Goal: Task Accomplishment & Management: Complete application form

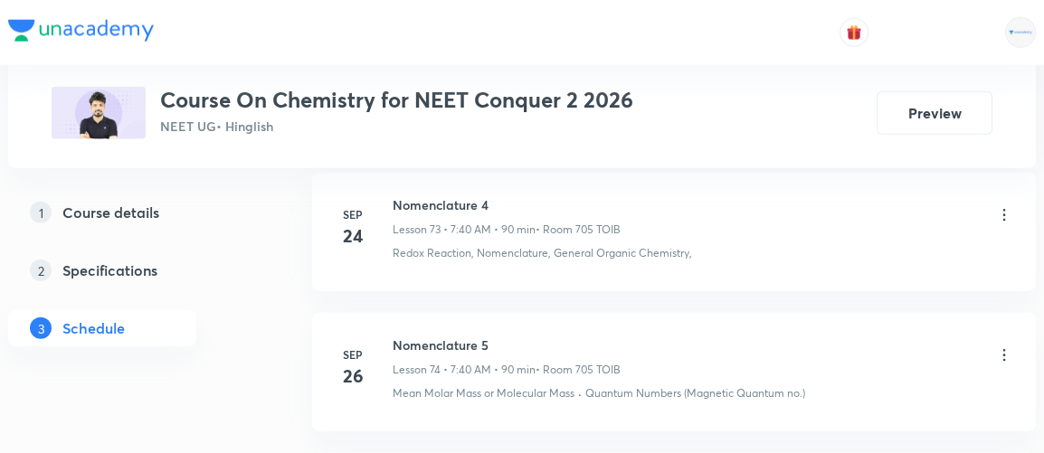
scroll to position [12077, 0]
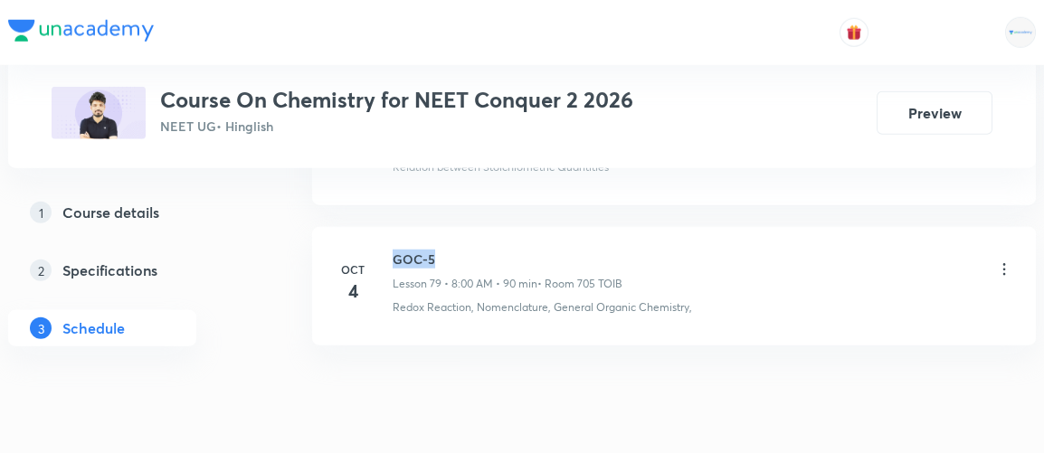
drag, startPoint x: 394, startPoint y: 198, endPoint x: 440, endPoint y: 204, distance: 46.5
click at [440, 250] on h6 "GOC-5" at bounding box center [508, 259] width 230 height 19
copy h6 "GOC-5"
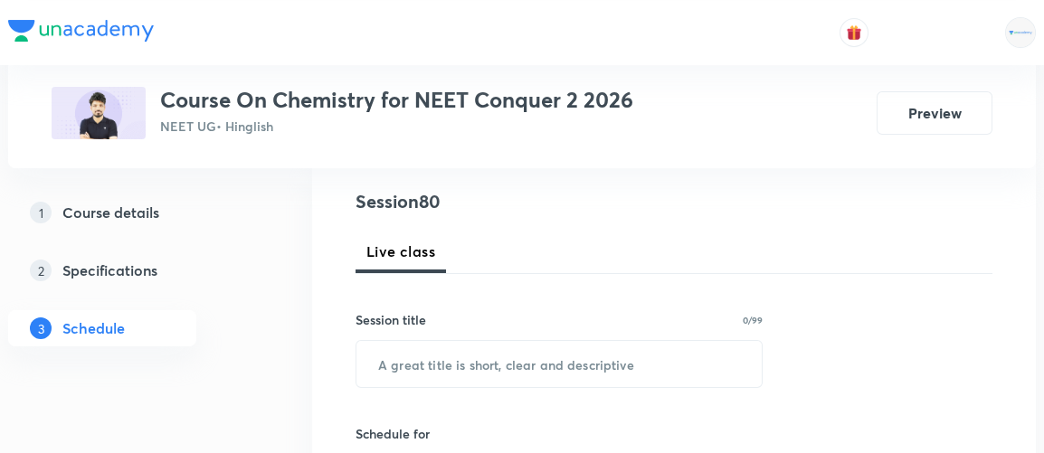
scroll to position [206, 0]
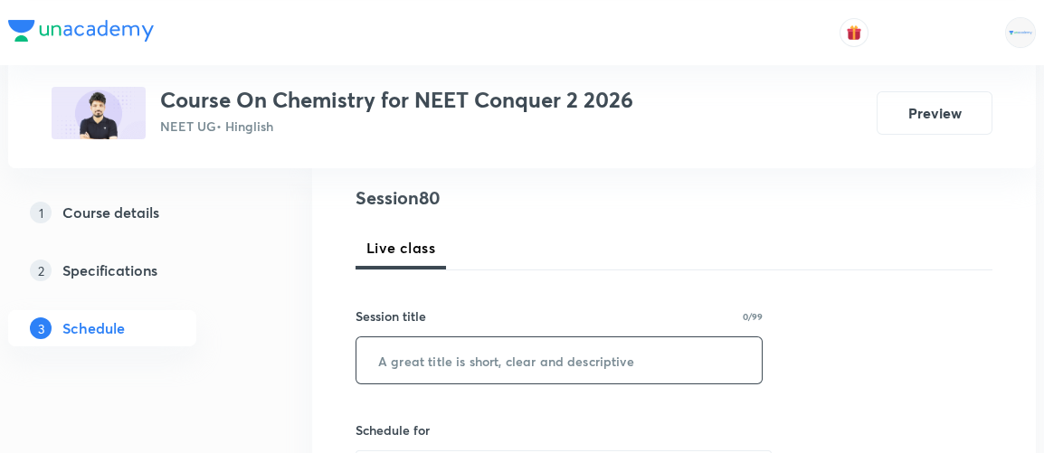
click at [426, 371] on input "text" at bounding box center [559, 361] width 405 height 46
paste input "GOC-5"
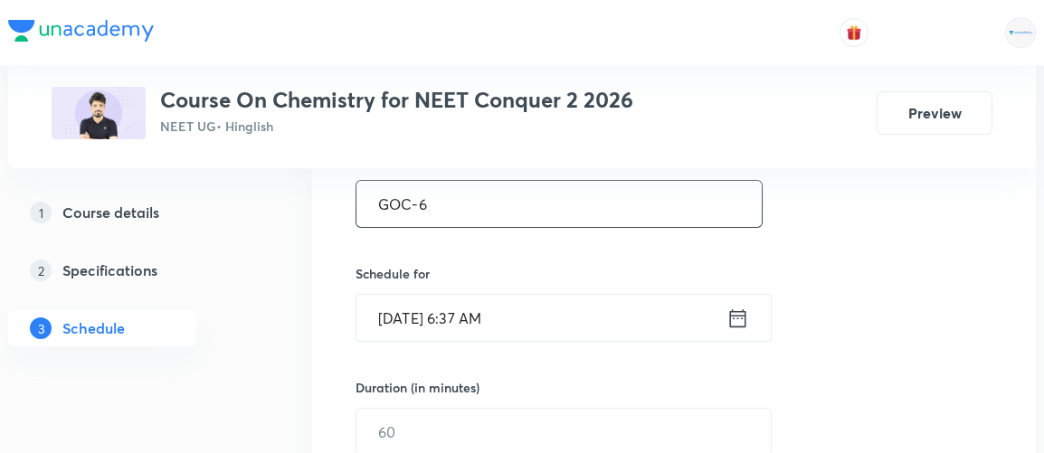
scroll to position [363, 0]
type input "GOC-6"
click at [743, 318] on icon at bounding box center [738, 318] width 23 height 25
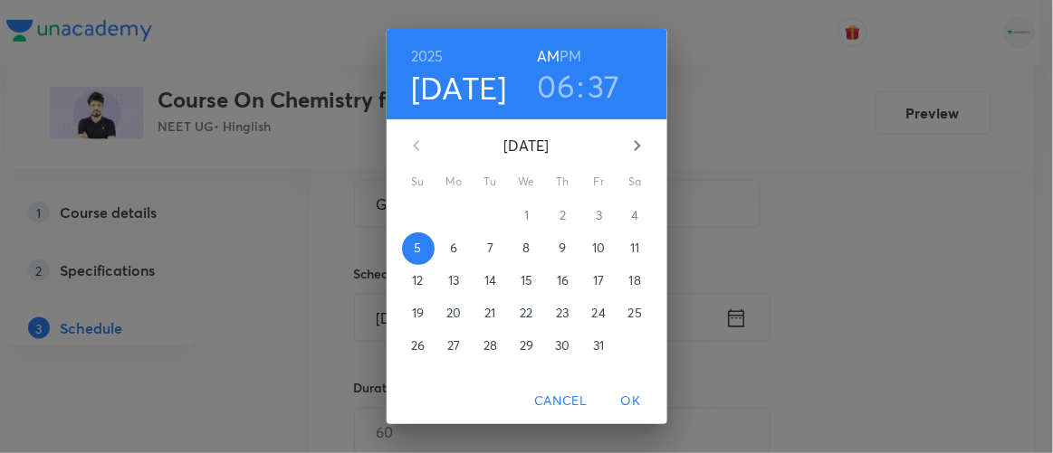
click at [552, 86] on h3 "06" at bounding box center [557, 86] width 38 height 38
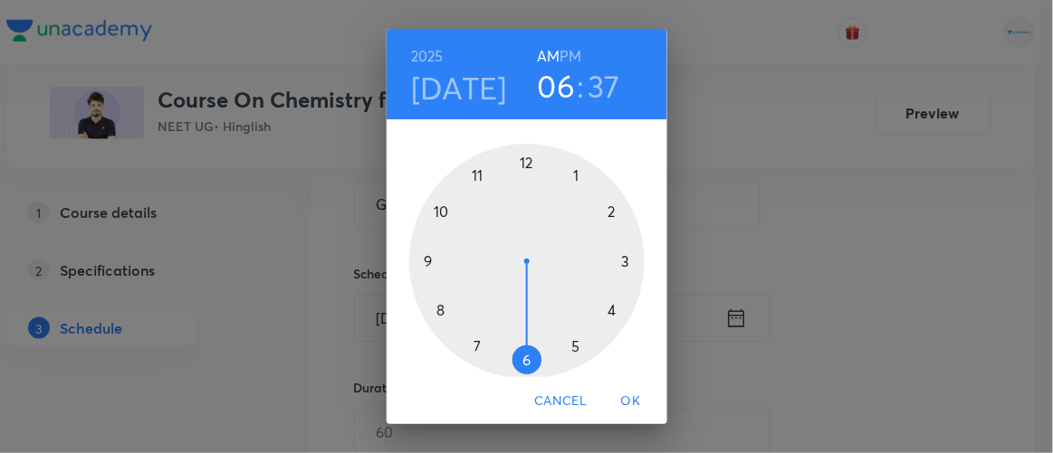
click at [434, 309] on div at bounding box center [526, 261] width 235 height 235
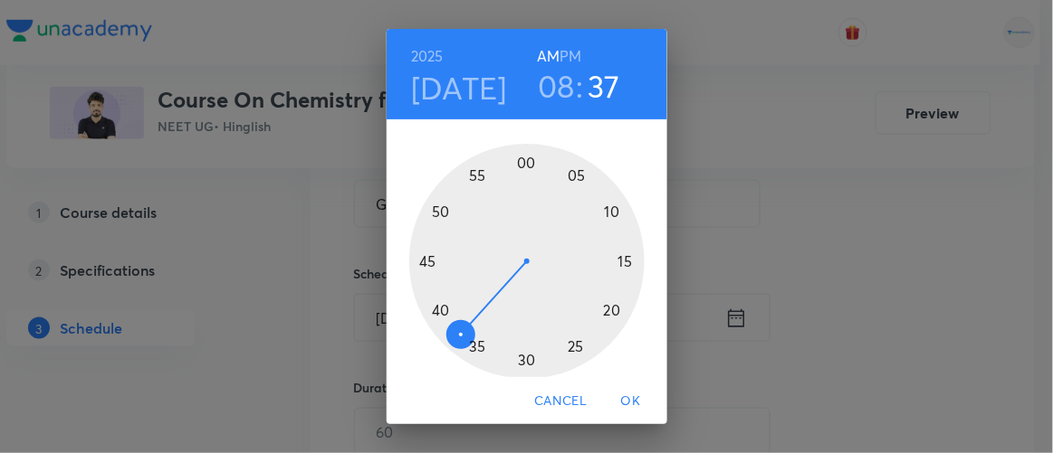
click at [520, 358] on div at bounding box center [526, 261] width 235 height 235
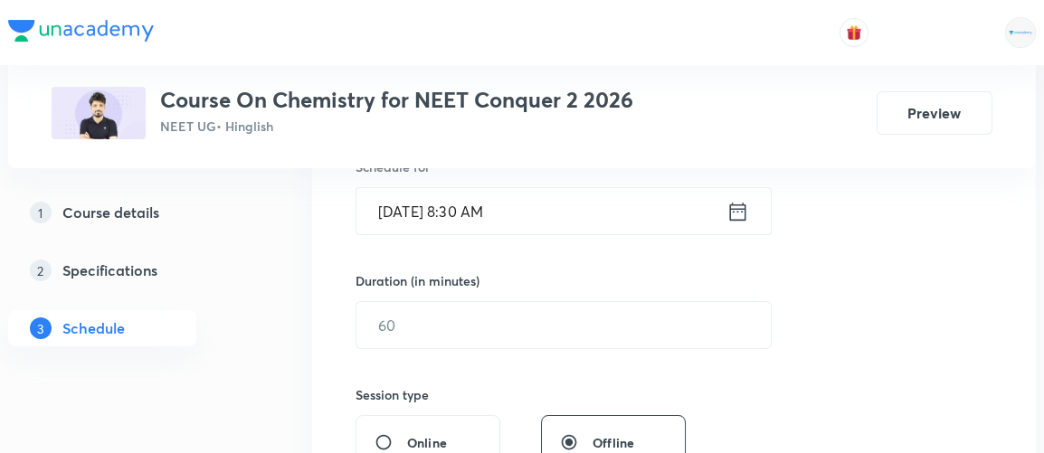
scroll to position [471, 0]
click at [406, 316] on input "text" at bounding box center [564, 324] width 414 height 46
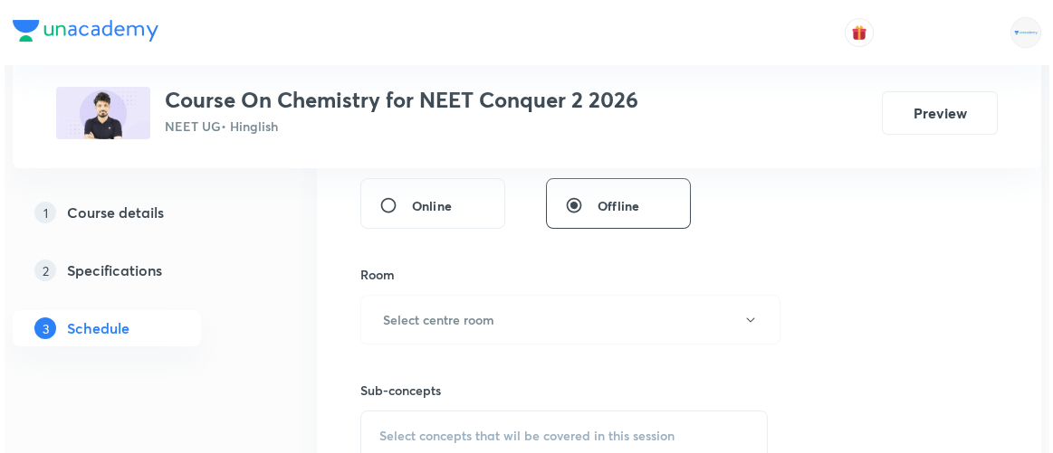
scroll to position [709, 0]
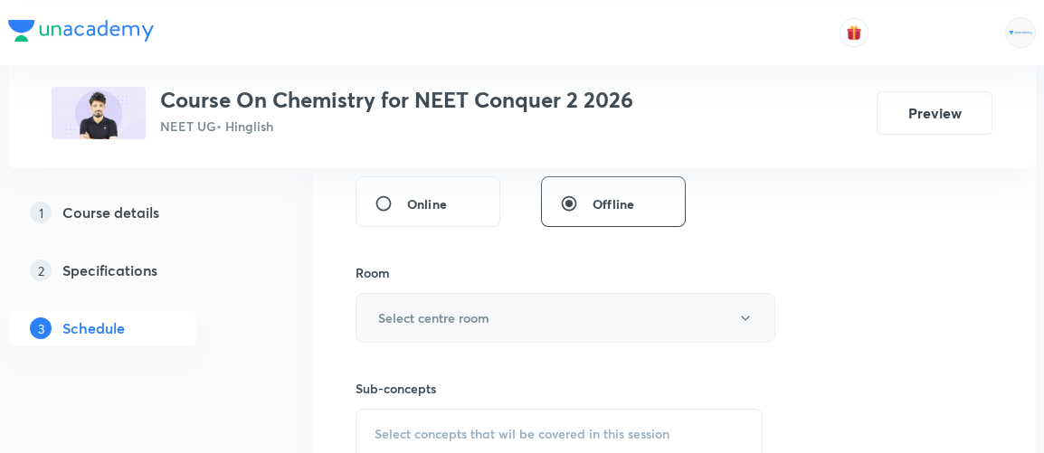
type input "90"
click at [410, 324] on h6 "Select centre room" at bounding box center [433, 318] width 111 height 19
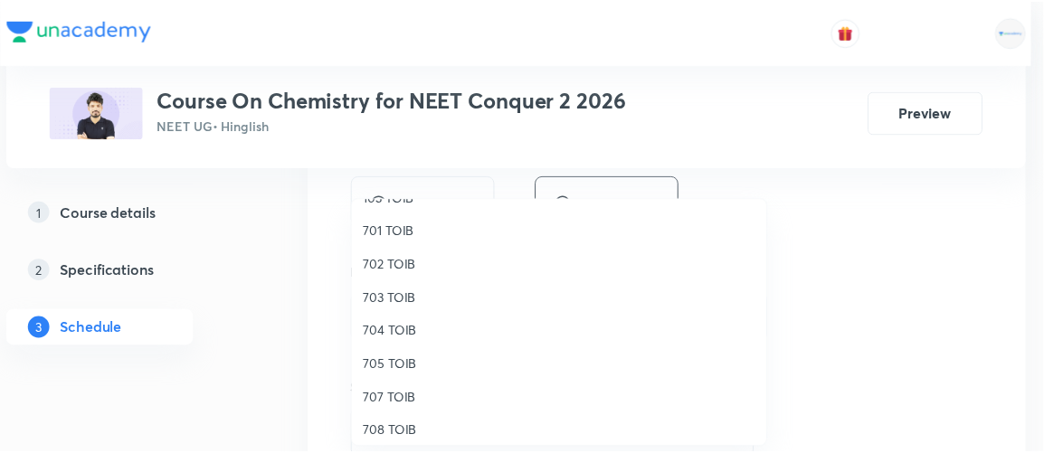
scroll to position [167, 0]
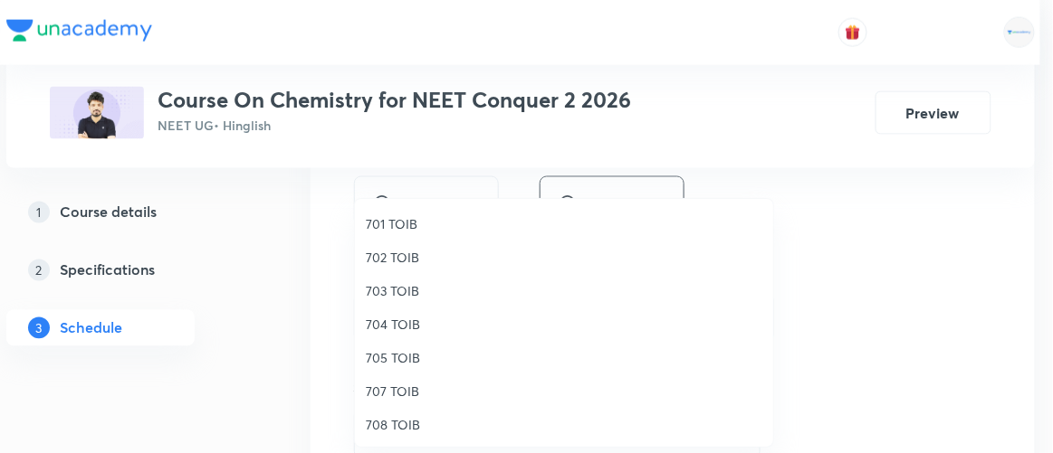
click at [396, 361] on span "705 TOIB" at bounding box center [564, 357] width 396 height 19
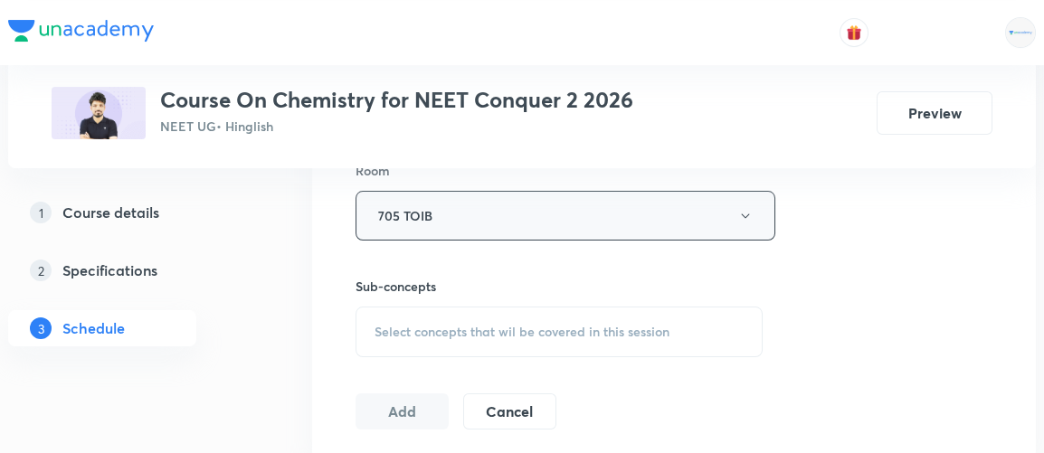
scroll to position [812, 0]
click at [531, 324] on span "Select concepts that wil be covered in this session" at bounding box center [522, 331] width 295 height 14
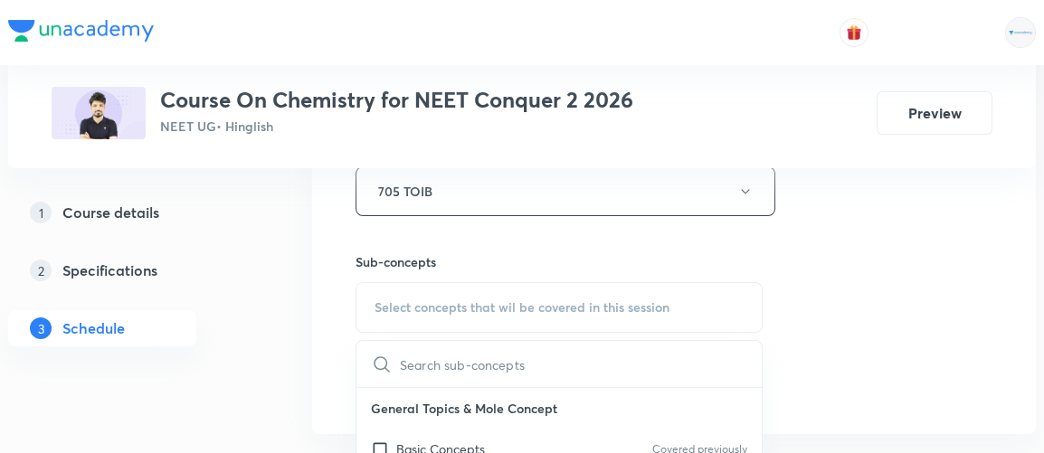
scroll to position [836, 0]
type input "g"
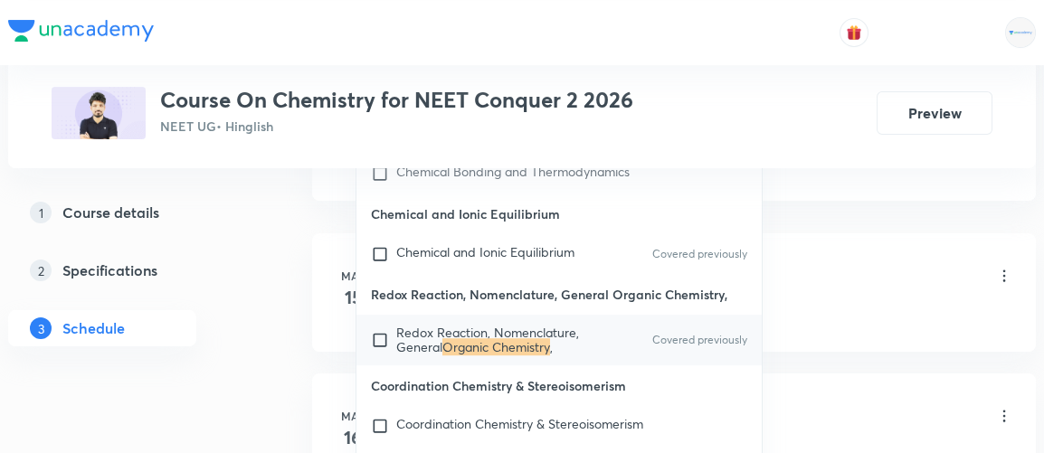
scroll to position [20248, 0]
type input "organic chemistry"
click at [380, 326] on input "checkbox" at bounding box center [383, 340] width 25 height 29
checkbox input "true"
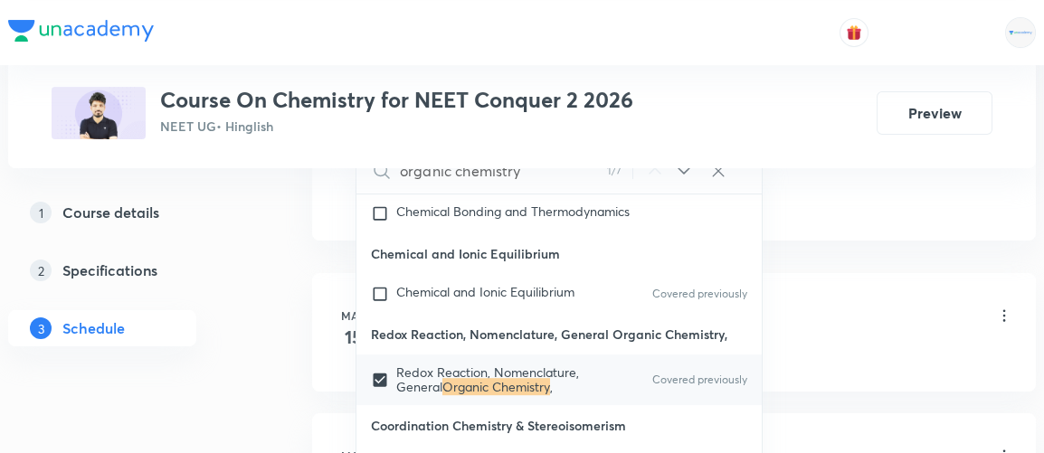
click at [216, 330] on div "1 Course details 2 Specifications 3 Schedule" at bounding box center [131, 282] width 246 height 174
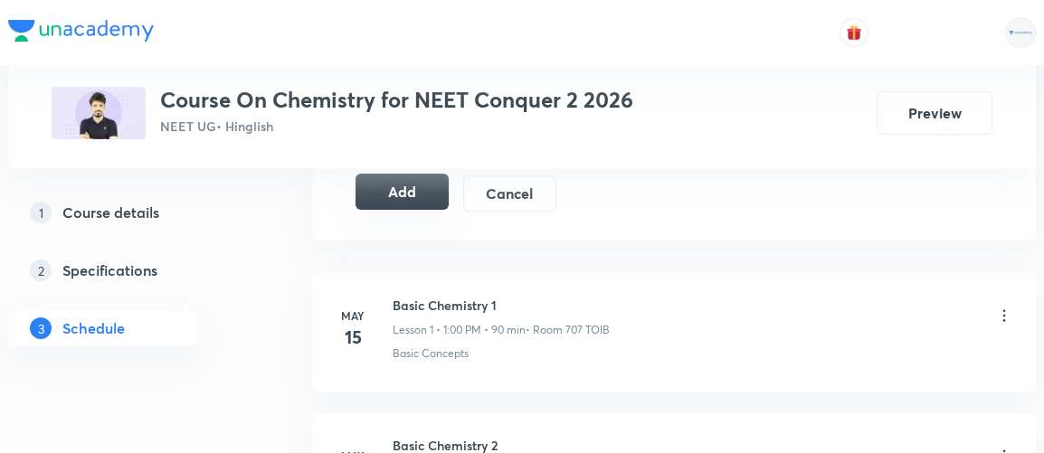
click at [411, 189] on button "Add" at bounding box center [402, 192] width 93 height 36
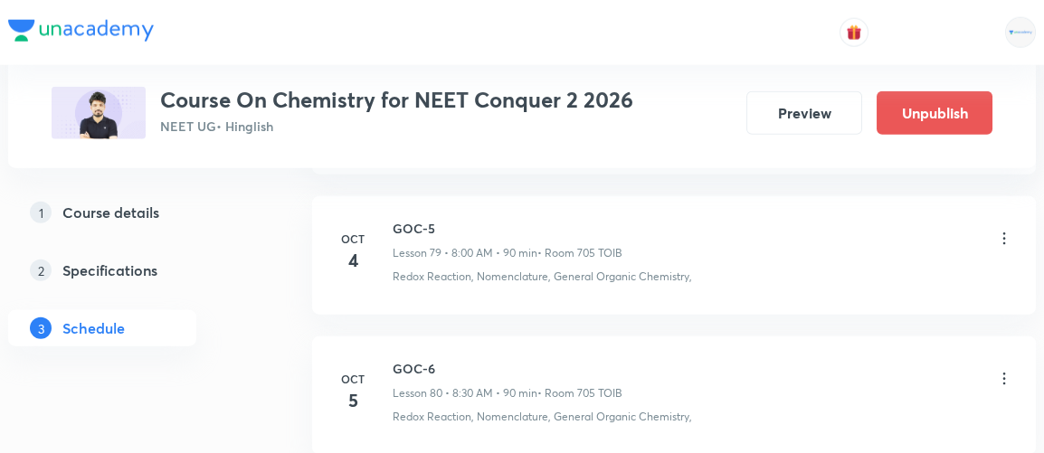
scroll to position [11278, 0]
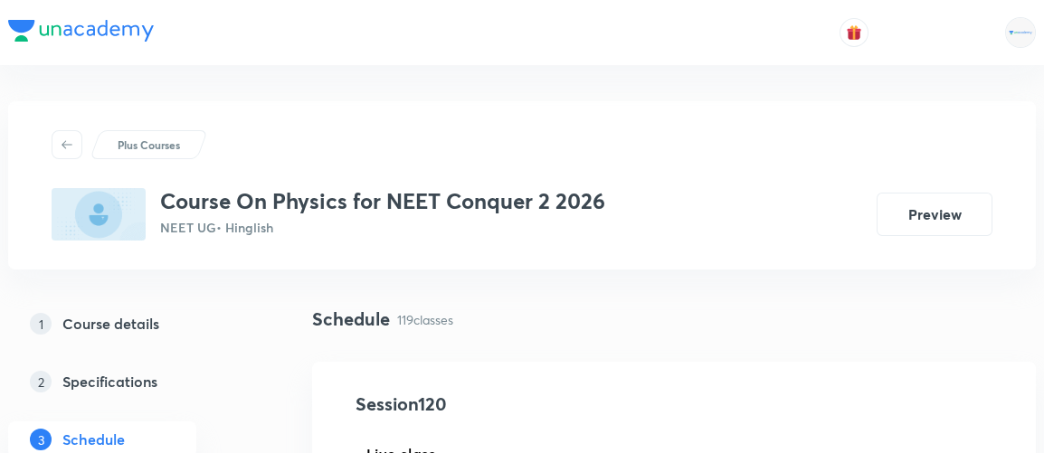
scroll to position [17615, 0]
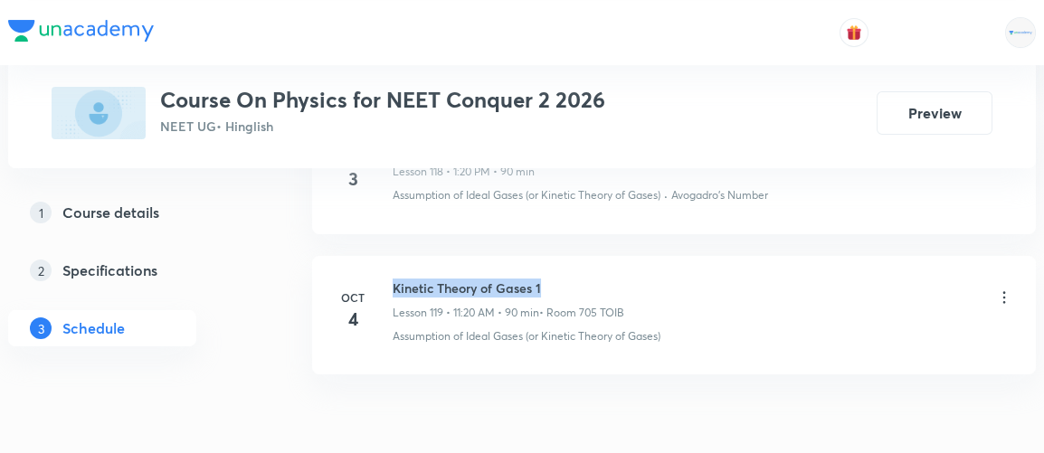
drag, startPoint x: 392, startPoint y: 195, endPoint x: 546, endPoint y: 195, distance: 153.9
click at [546, 279] on div "[DATE] Kinetic Theory of Gases 1 Lesson 119 • 11:20 AM • 90 min • Room 705 TOIB…" at bounding box center [674, 312] width 679 height 66
copy h6 "Kinetic Theory of Gases 1"
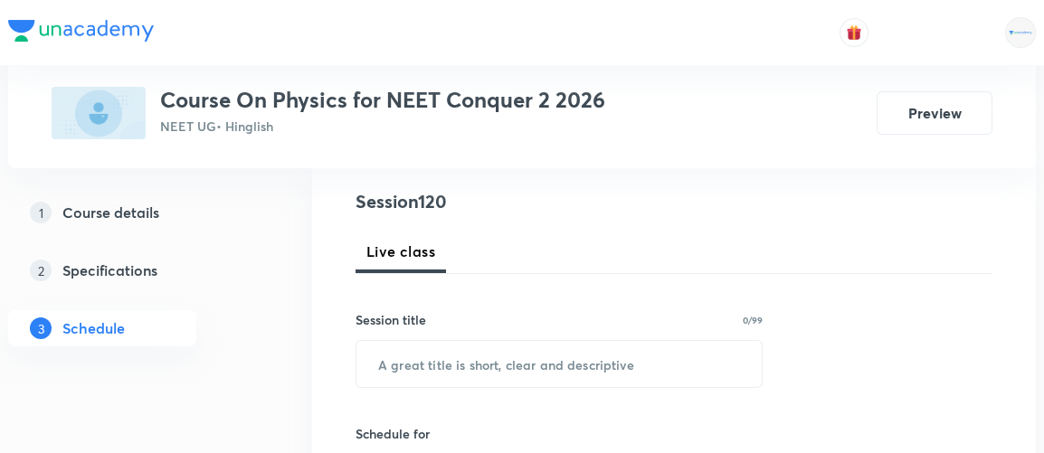
scroll to position [215, 0]
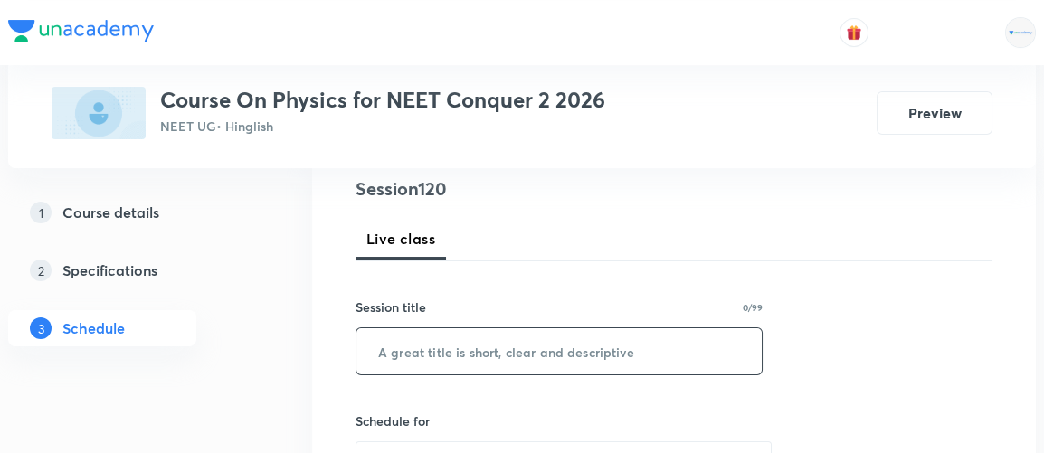
click at [448, 348] on input "text" at bounding box center [559, 352] width 405 height 46
paste input "Kinetic Theory of Gases 1"
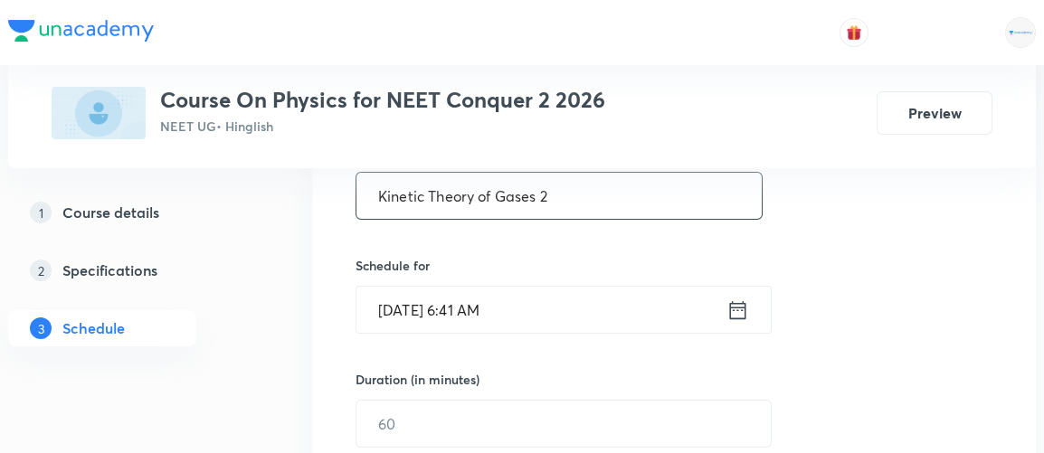
scroll to position [372, 0]
type input "Kinetic Theory of Gases 2"
click at [748, 312] on icon at bounding box center [738, 309] width 23 height 25
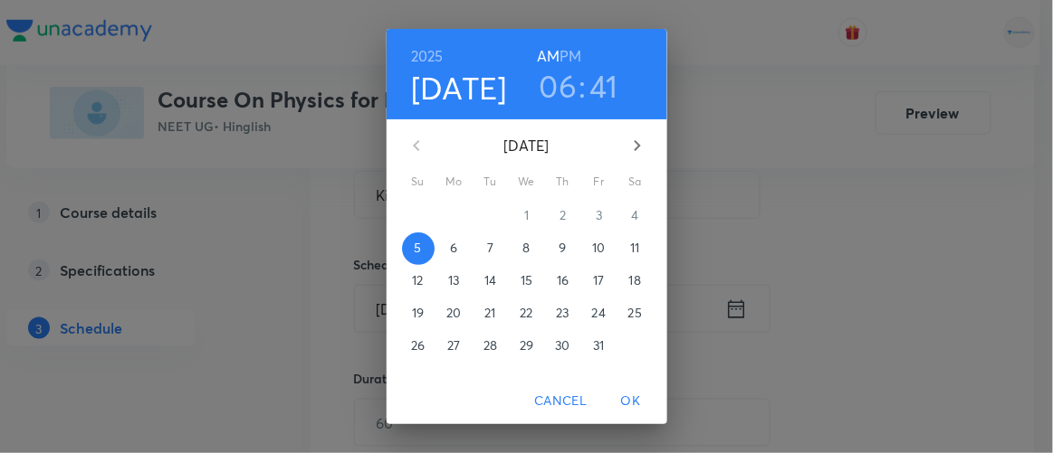
click at [548, 81] on h3 "06" at bounding box center [558, 86] width 38 height 38
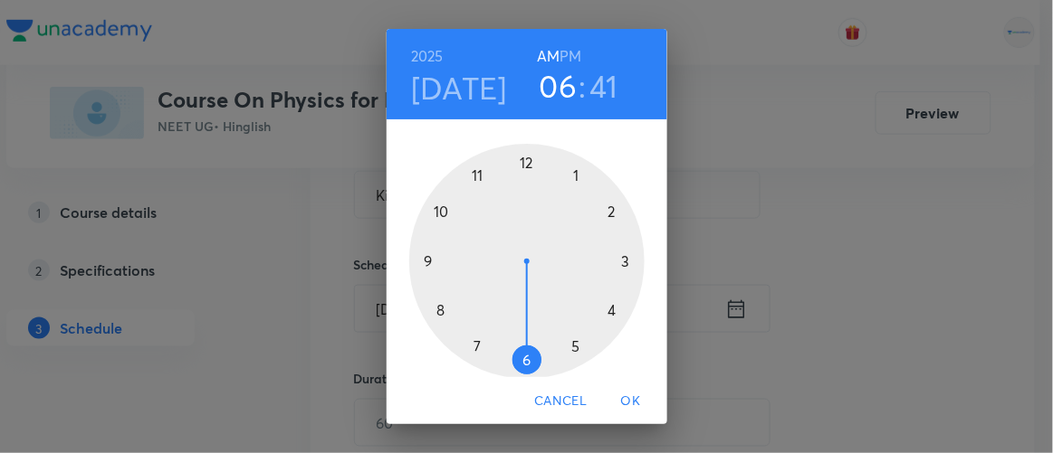
click at [435, 214] on div at bounding box center [526, 261] width 235 height 235
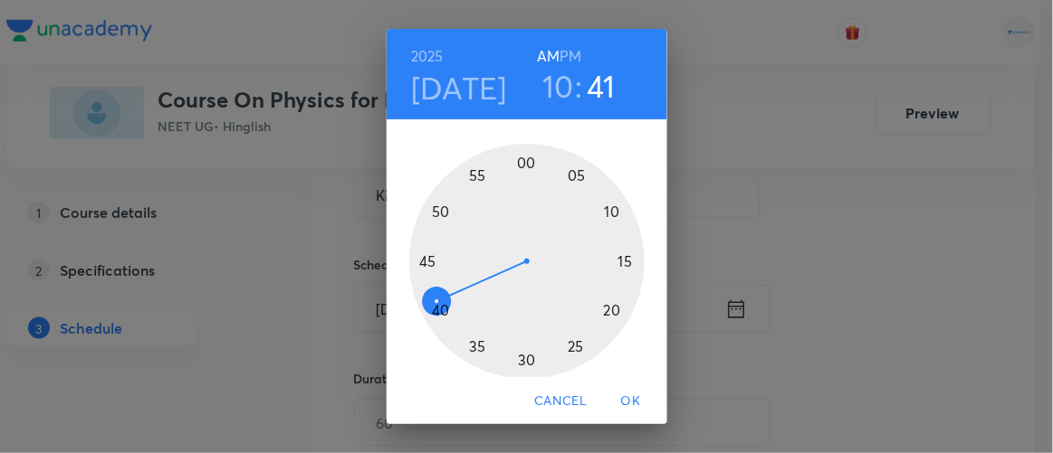
click at [519, 362] on div at bounding box center [526, 261] width 235 height 235
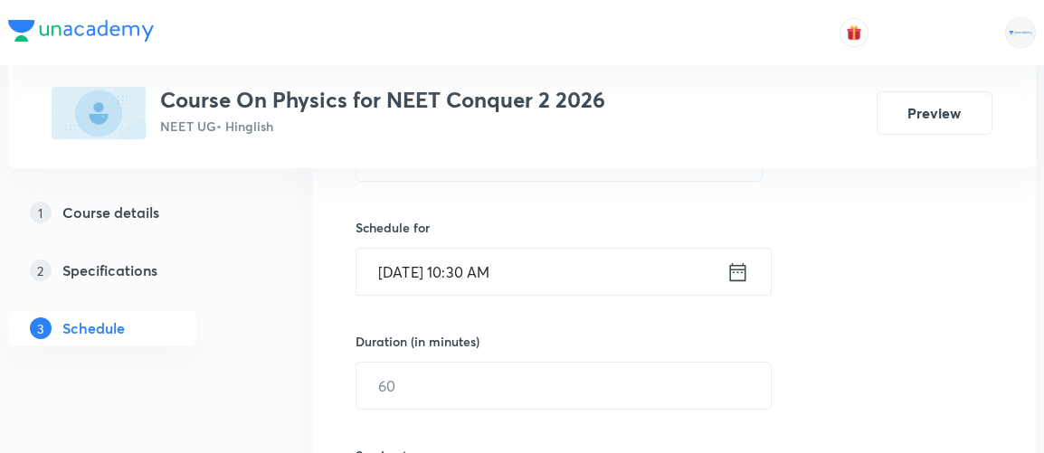
scroll to position [430, 0]
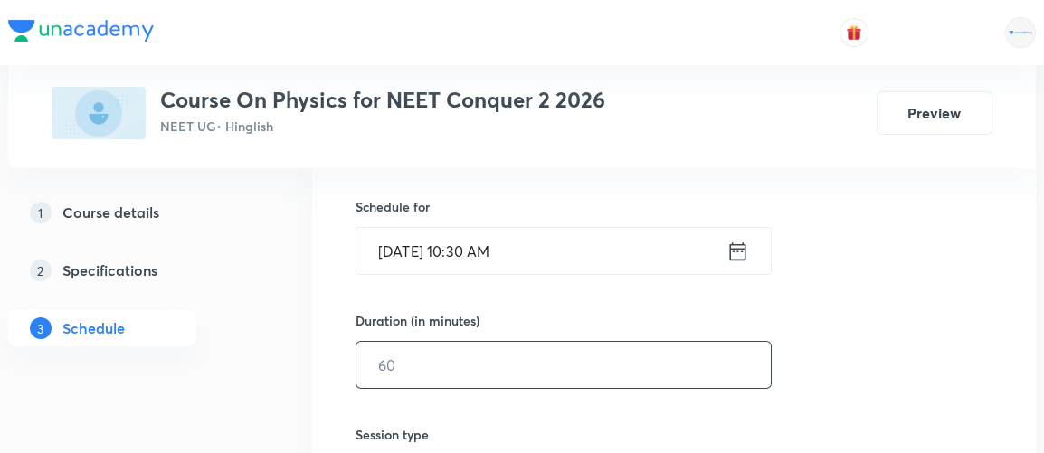
click at [463, 363] on input "text" at bounding box center [564, 365] width 414 height 46
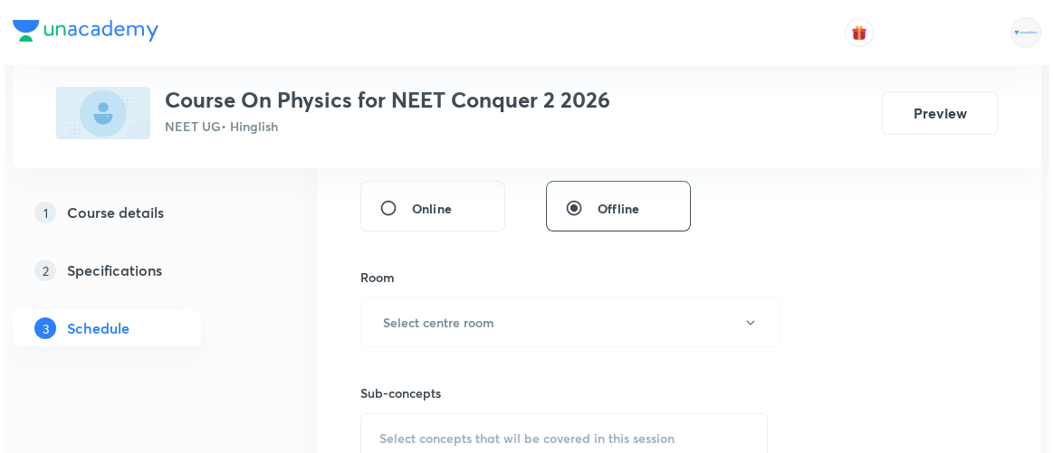
scroll to position [706, 0]
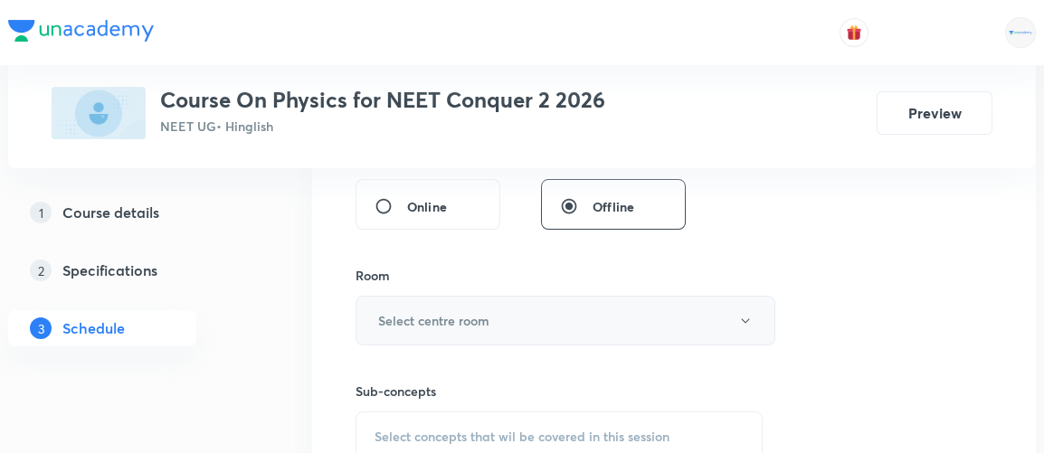
type input "120"
click at [465, 319] on h6 "Select centre room" at bounding box center [433, 320] width 111 height 19
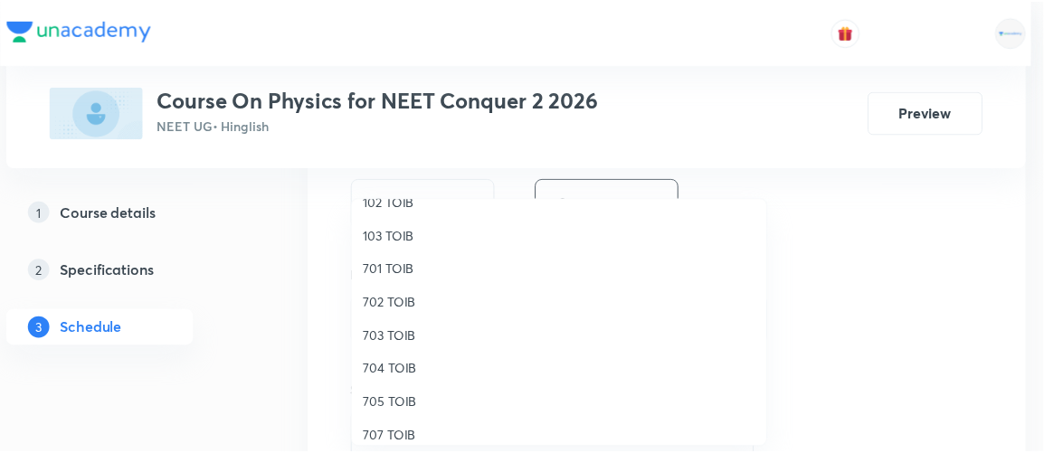
scroll to position [123, 0]
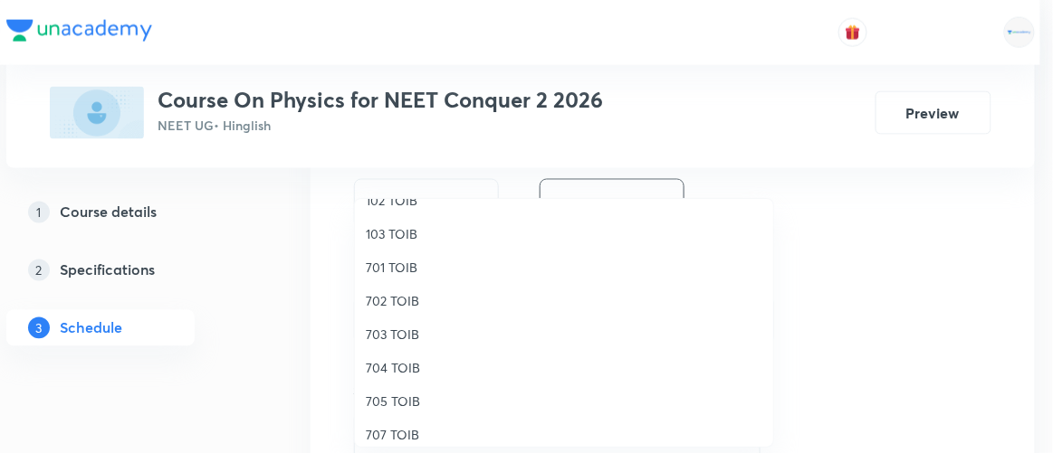
click at [386, 401] on span "705 TOIB" at bounding box center [564, 401] width 396 height 19
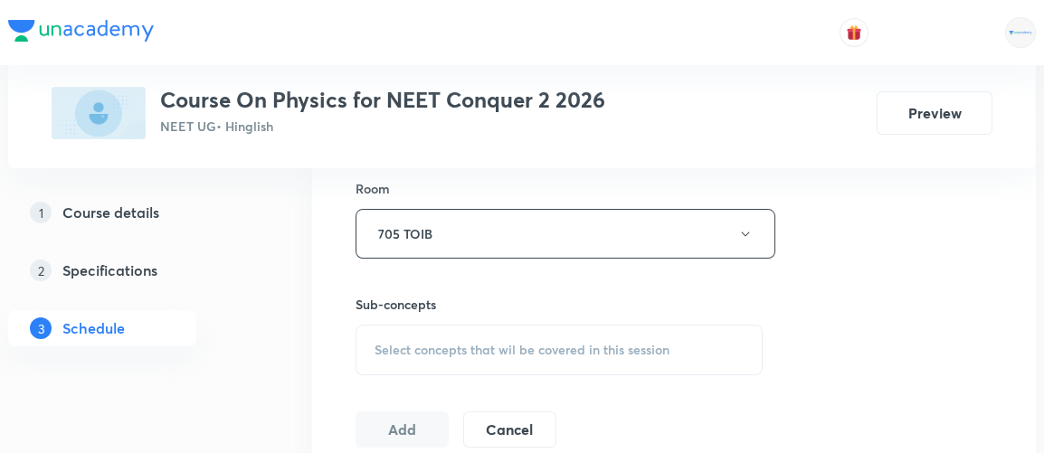
scroll to position [798, 0]
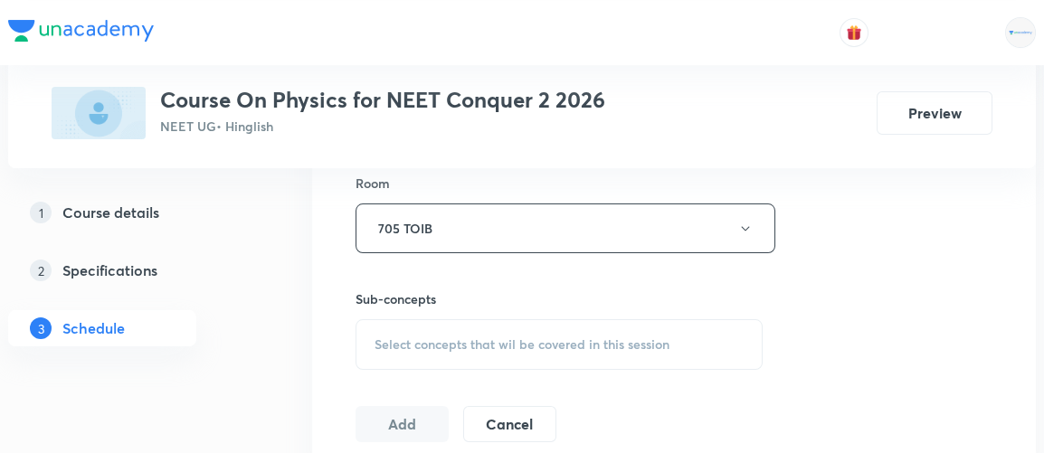
click at [530, 349] on div "Select concepts that wil be covered in this session" at bounding box center [559, 344] width 407 height 51
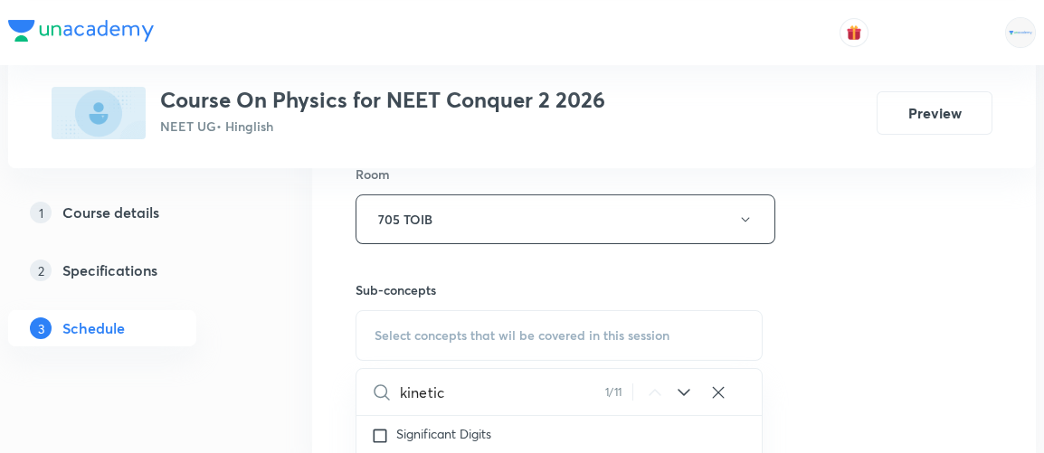
scroll to position [806, 0]
type input "k"
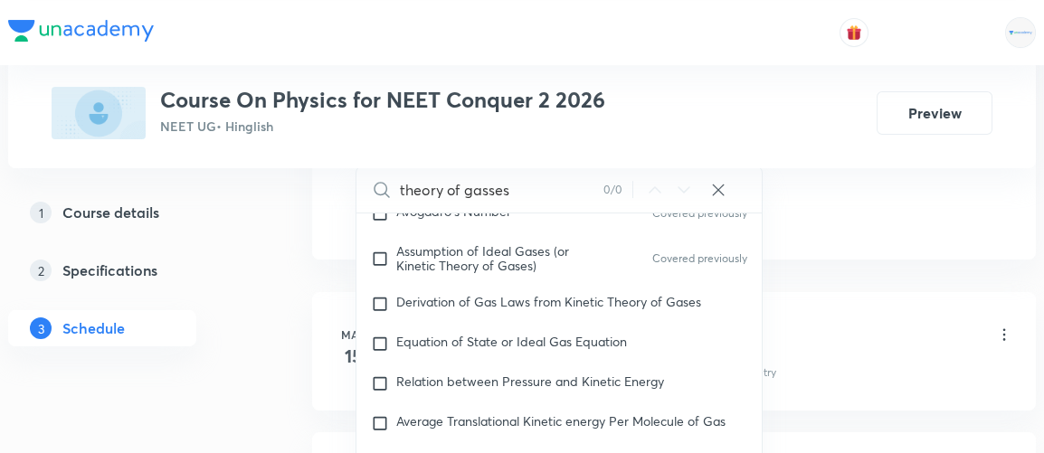
scroll to position [21627, 0]
type input "theory of gasses"
click at [384, 294] on input "checkbox" at bounding box center [383, 303] width 25 height 18
checkbox input "true"
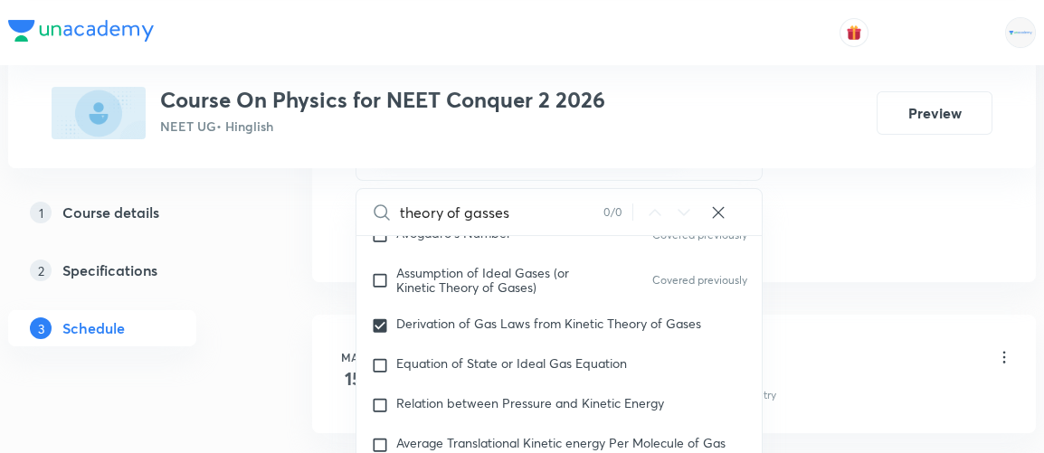
scroll to position [1028, 0]
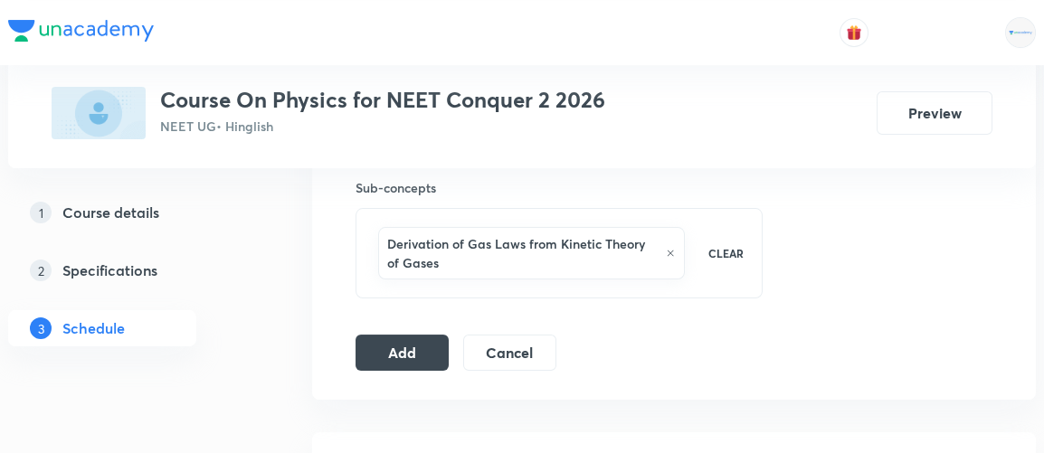
scroll to position [914, 0]
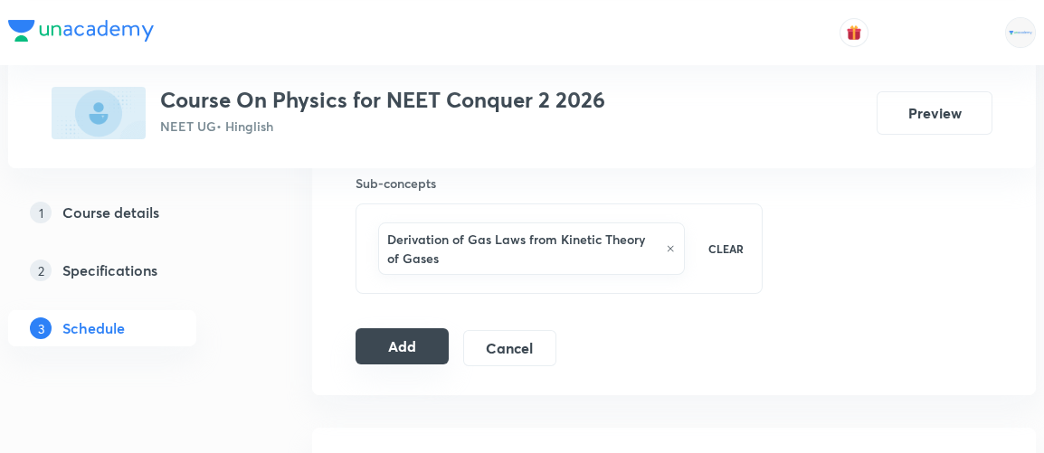
click at [393, 343] on button "Add" at bounding box center [402, 347] width 93 height 36
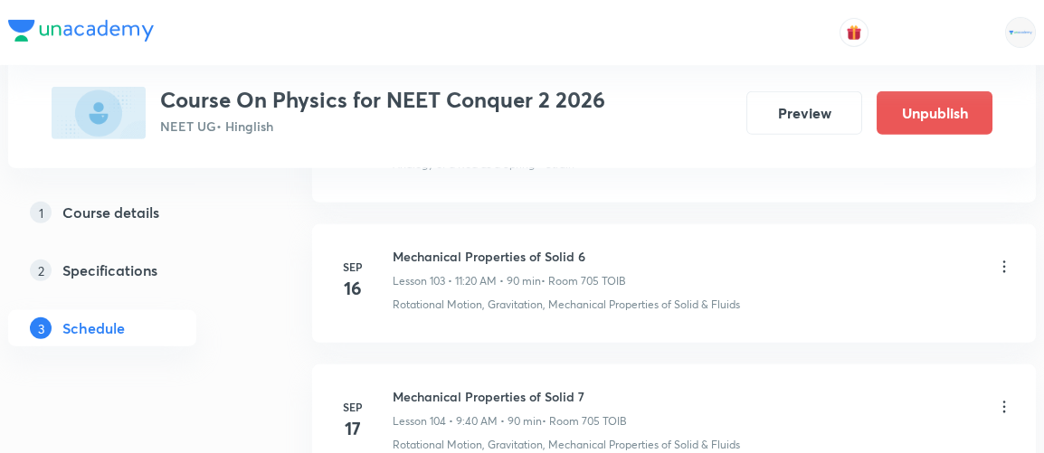
scroll to position [16927, 0]
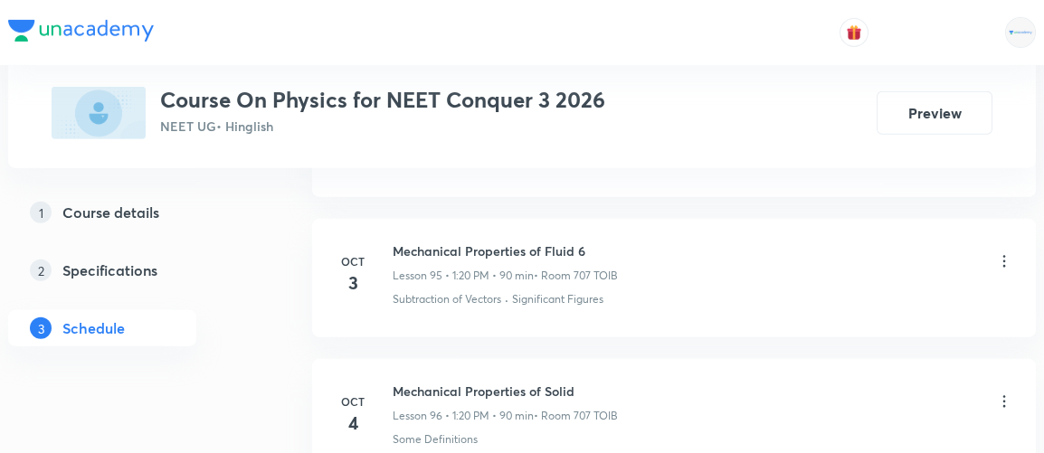
scroll to position [14298, 0]
drag, startPoint x: 395, startPoint y: 315, endPoint x: 580, endPoint y: 315, distance: 185.5
click at [580, 383] on h6 "Mechanical Properties of Solid" at bounding box center [505, 392] width 225 height 19
copy h6 "Mechanical Properties of Solid"
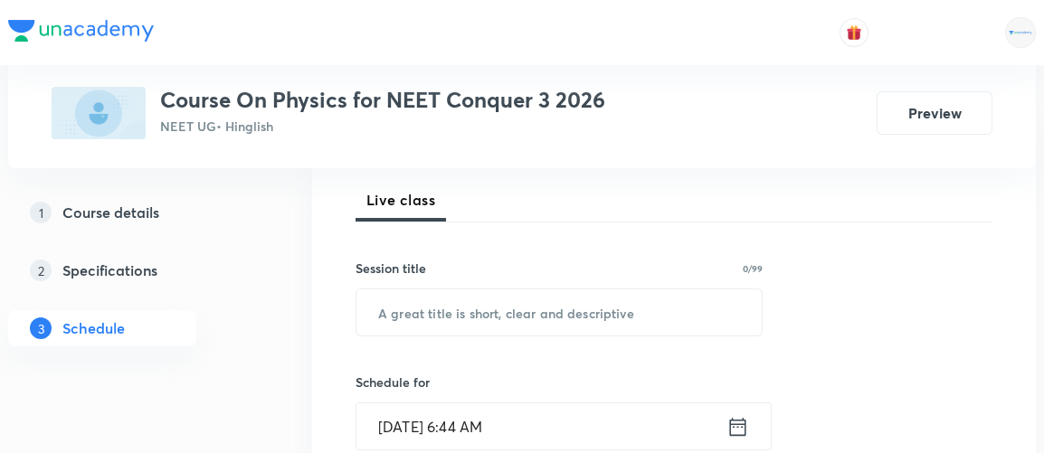
scroll to position [262, 0]
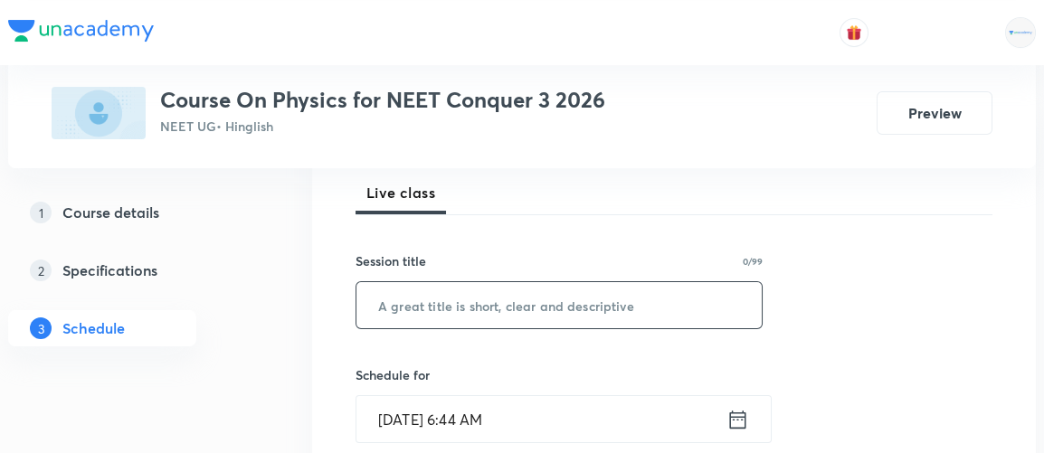
click at [484, 316] on input "text" at bounding box center [559, 305] width 405 height 46
paste input "Mechanical Properties of Solid"
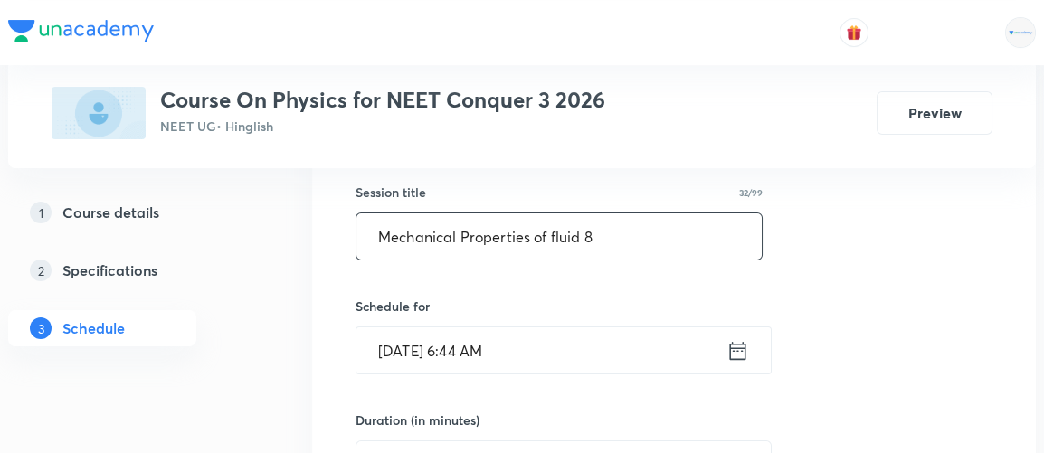
scroll to position [338, 0]
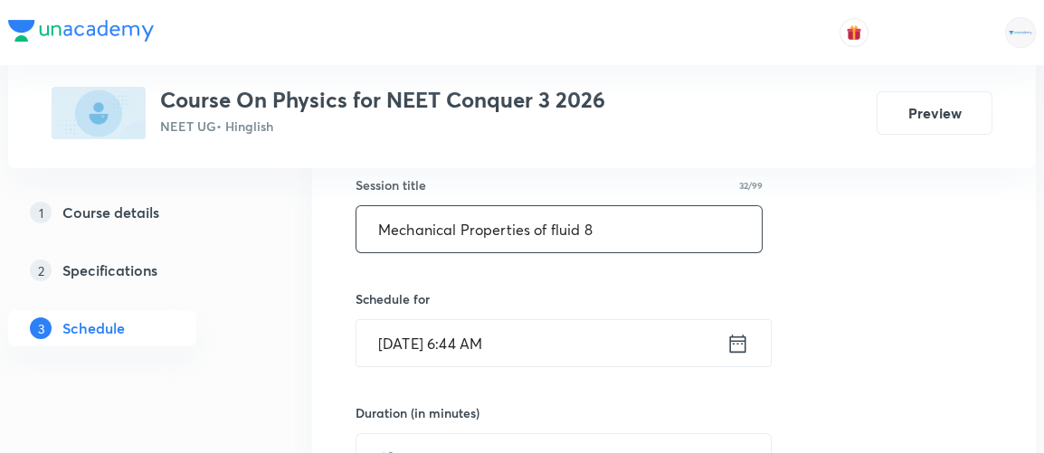
type input "Mechanical Properties of fluid 8"
click at [741, 338] on icon at bounding box center [738, 343] width 16 height 18
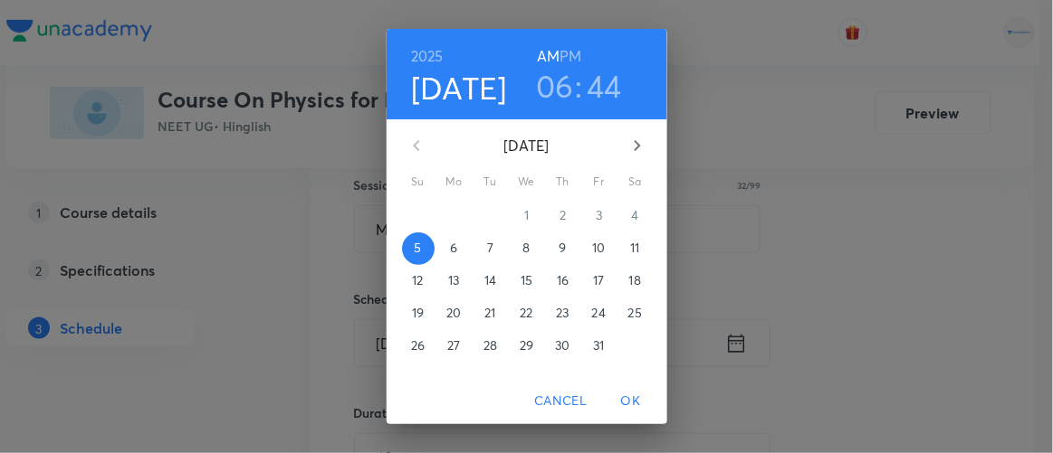
click at [565, 53] on h6 "PM" at bounding box center [570, 55] width 22 height 25
click at [548, 89] on h3 "06" at bounding box center [555, 86] width 38 height 38
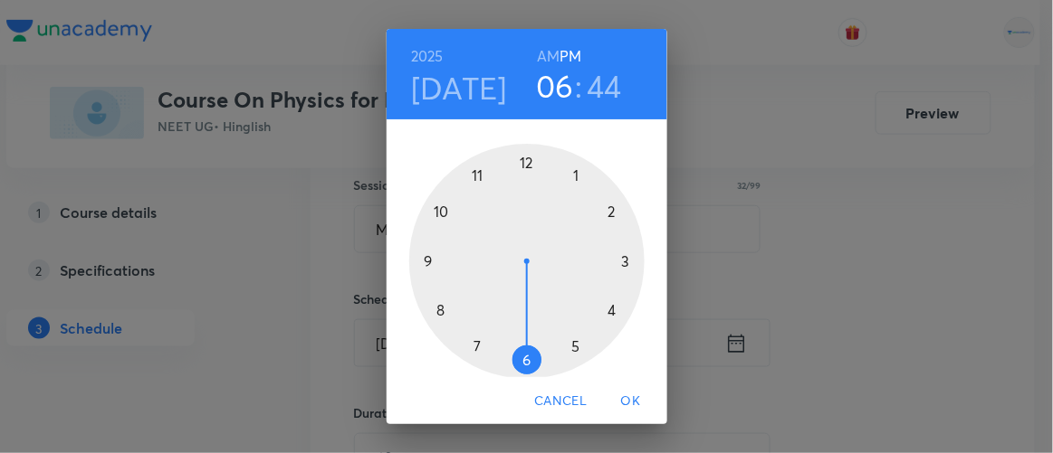
click at [571, 178] on div at bounding box center [526, 261] width 235 height 235
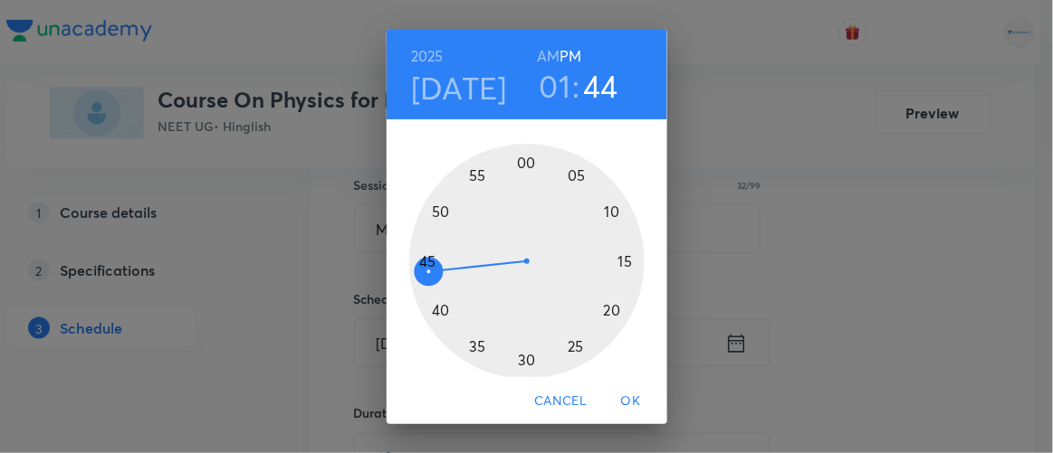
click at [518, 161] on div at bounding box center [526, 261] width 235 height 235
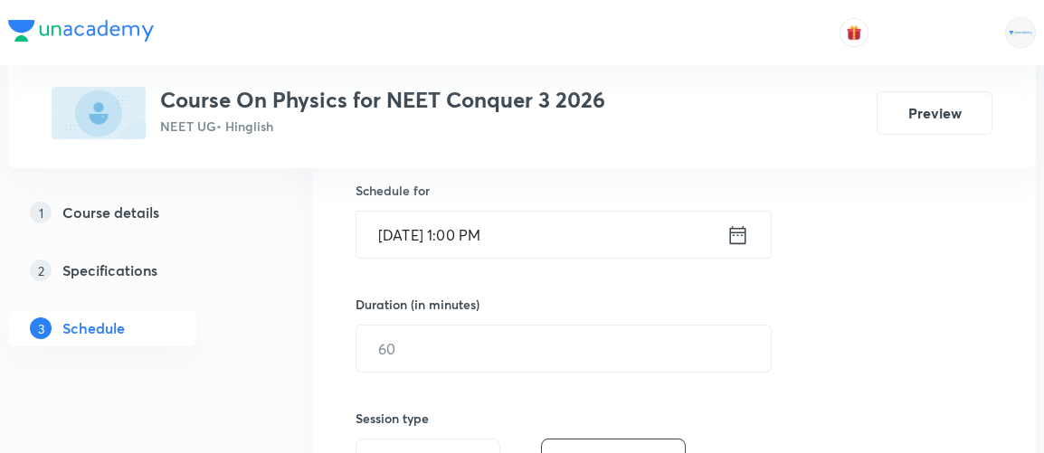
scroll to position [451, 0]
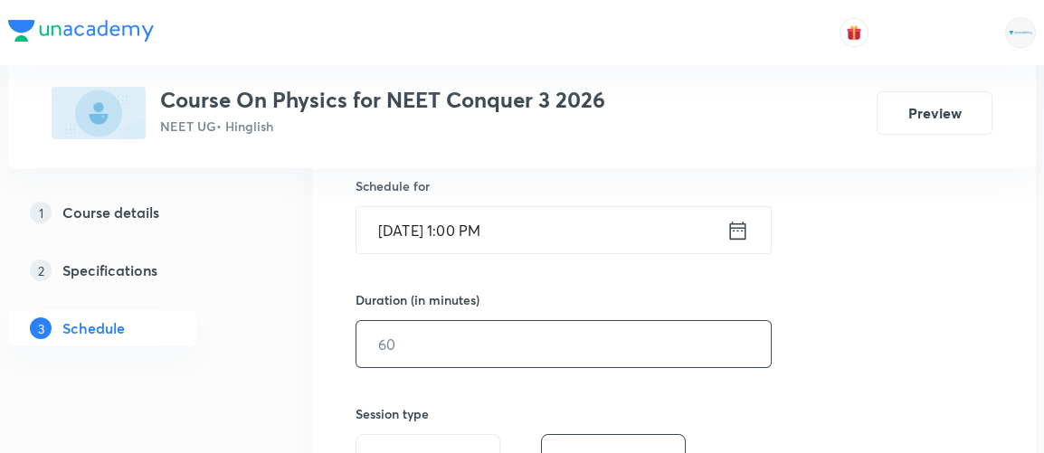
click at [424, 356] on input "text" at bounding box center [564, 344] width 414 height 46
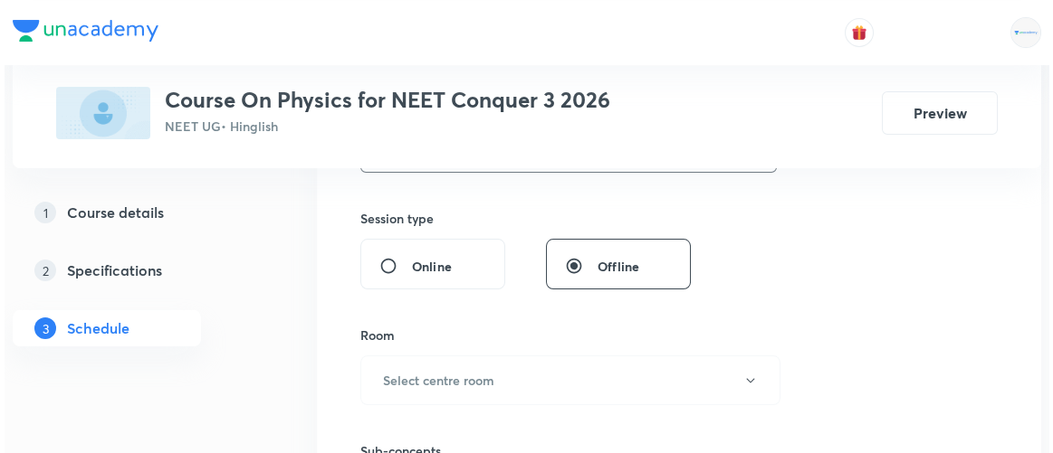
scroll to position [649, 0]
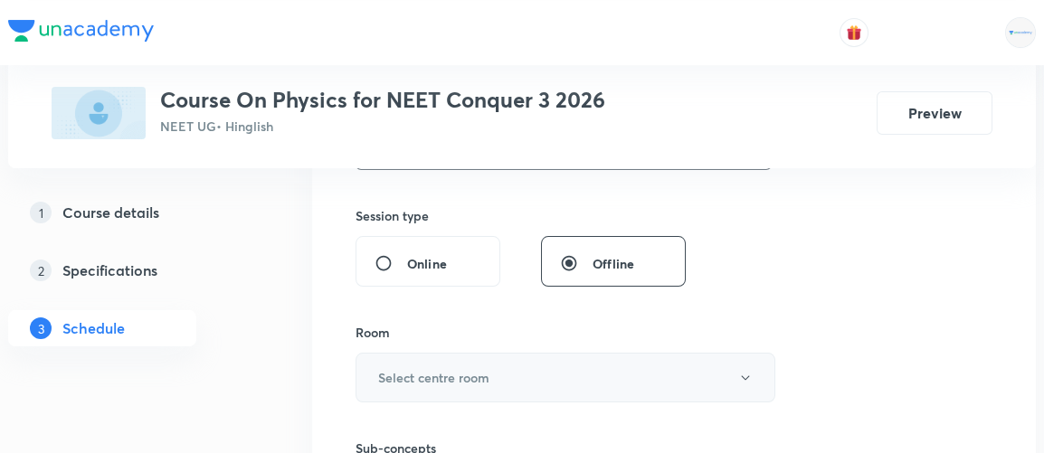
type input "120"
click at [418, 375] on h6 "Select centre room" at bounding box center [433, 377] width 111 height 19
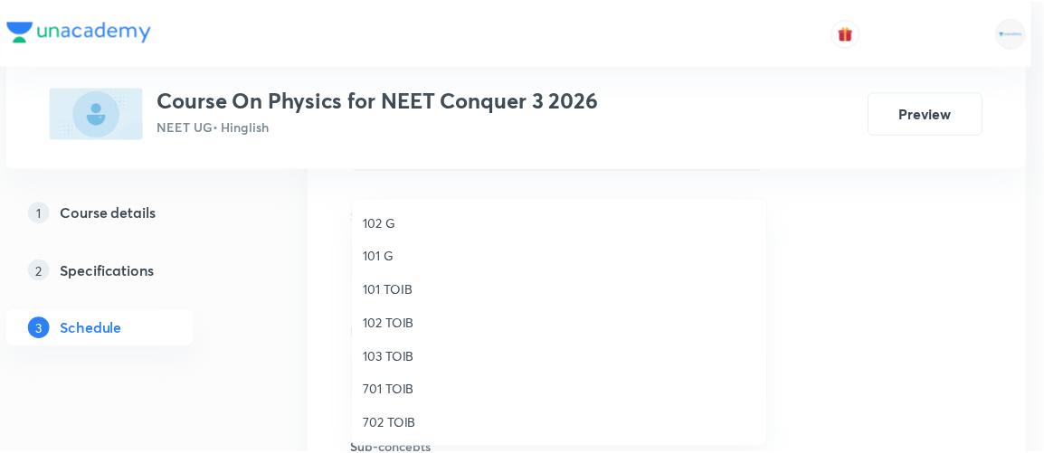
scroll to position [167, 0]
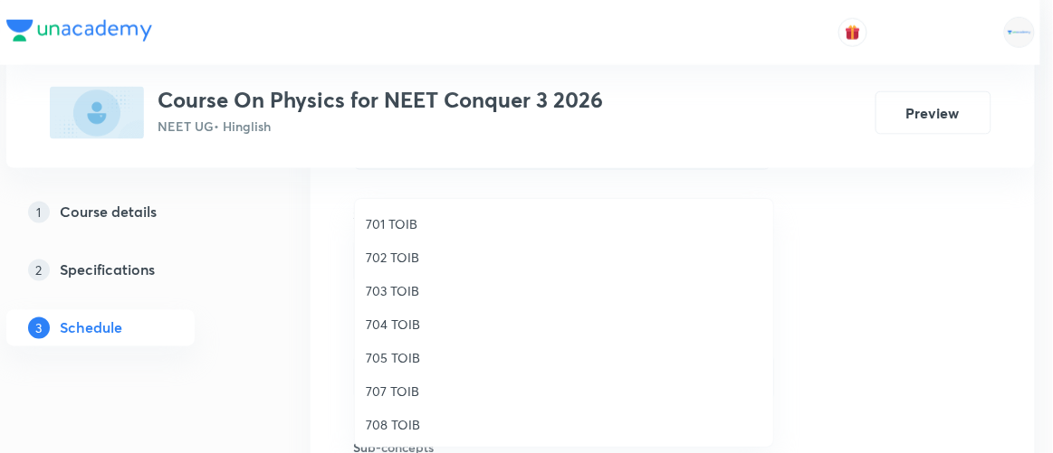
click at [380, 388] on span "707 TOIB" at bounding box center [564, 391] width 396 height 19
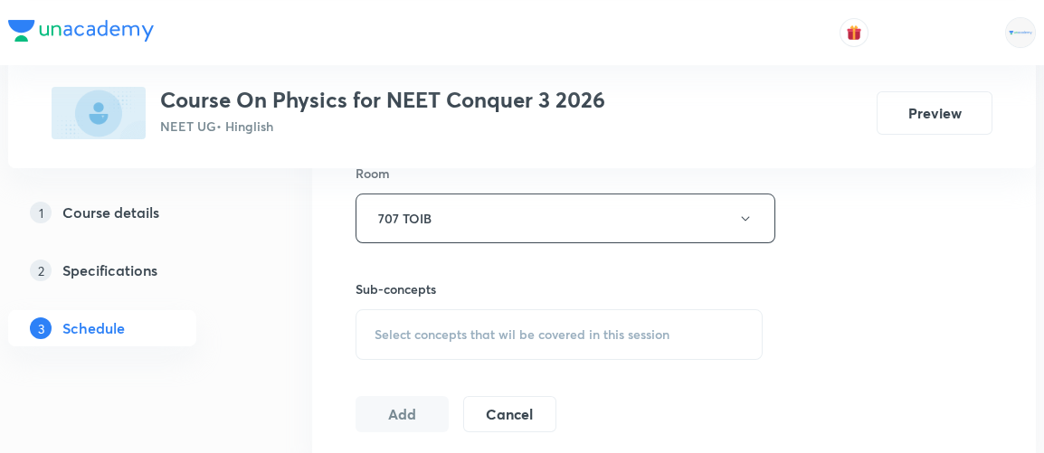
scroll to position [814, 0]
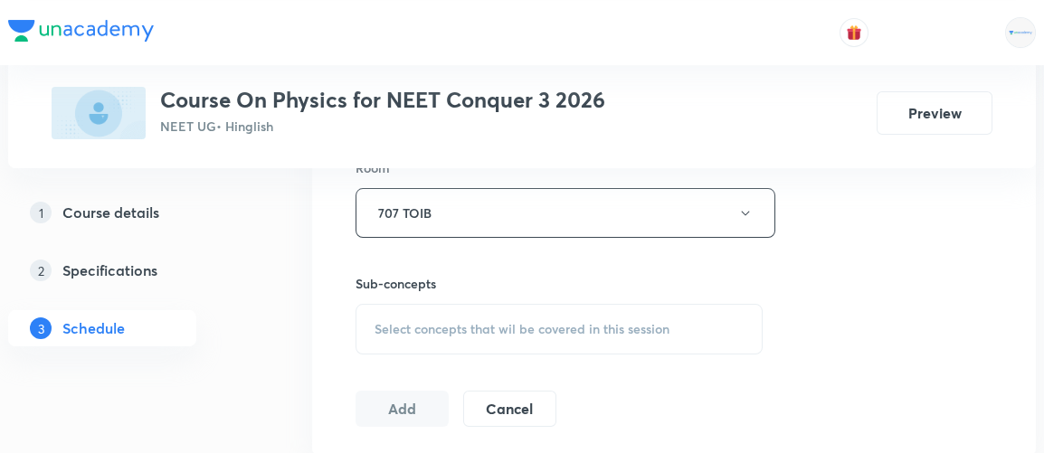
click at [497, 326] on span "Select concepts that wil be covered in this session" at bounding box center [522, 329] width 295 height 14
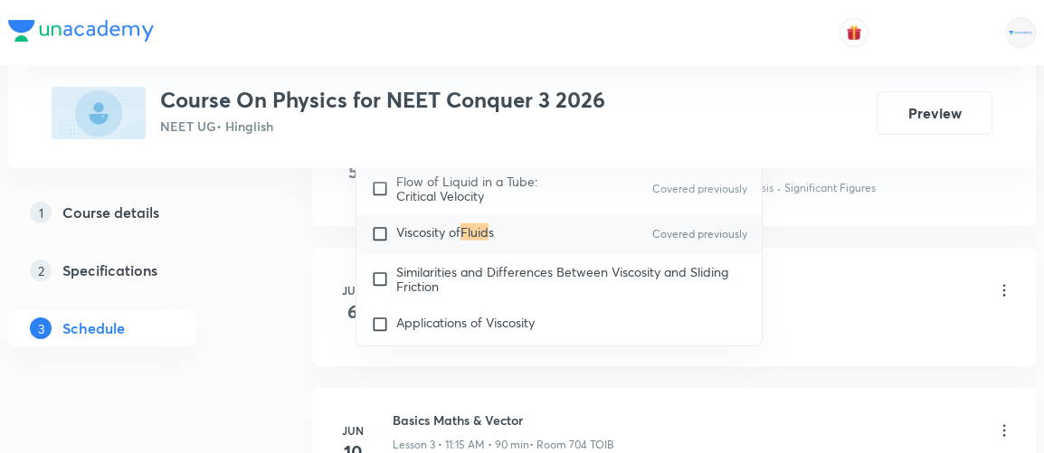
scroll to position [11728, 0]
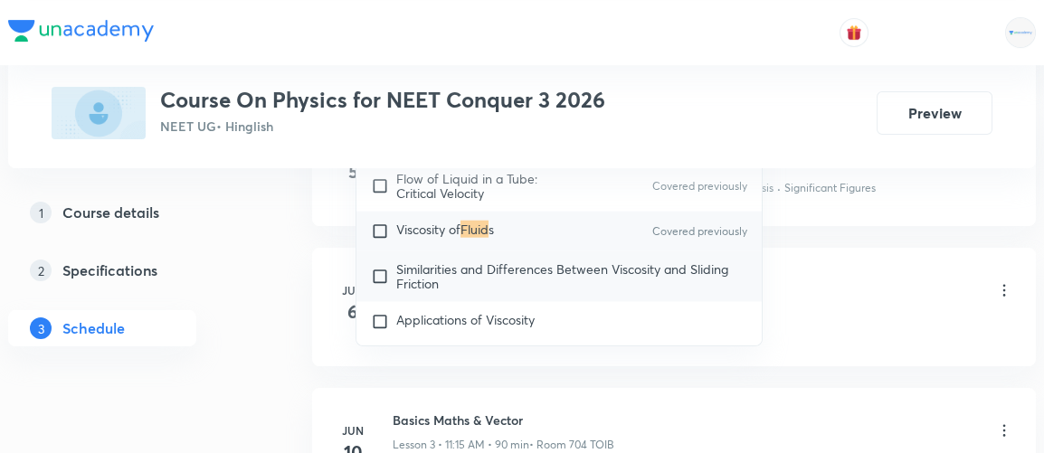
type input "fluid"
click at [376, 262] on input "checkbox" at bounding box center [383, 276] width 25 height 29
checkbox input "true"
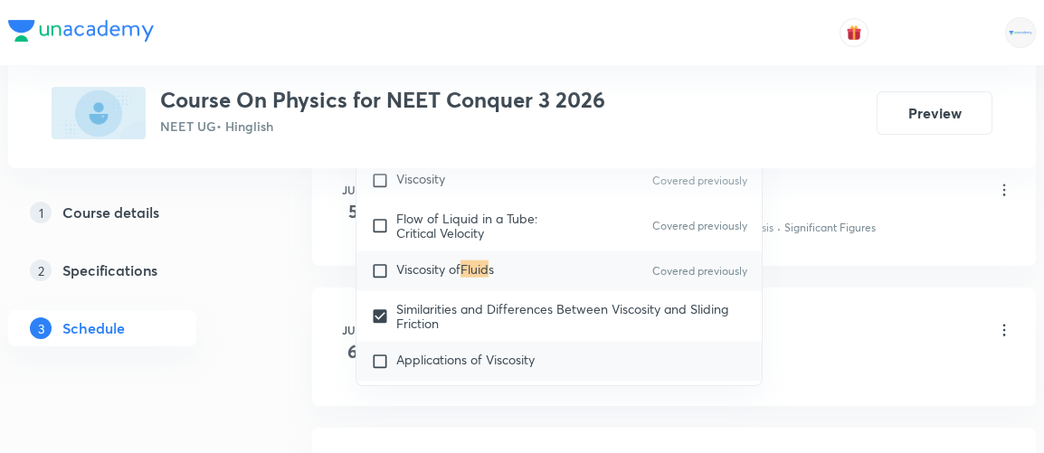
click at [381, 353] on input "checkbox" at bounding box center [383, 362] width 25 height 18
checkbox input "true"
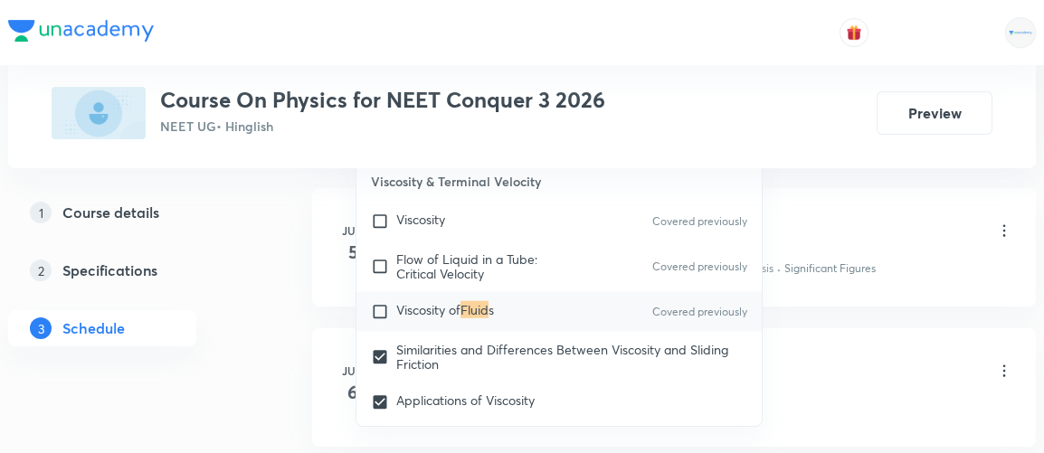
click at [239, 311] on div "1 Course details 2 Specifications 3 Schedule" at bounding box center [131, 282] width 246 height 174
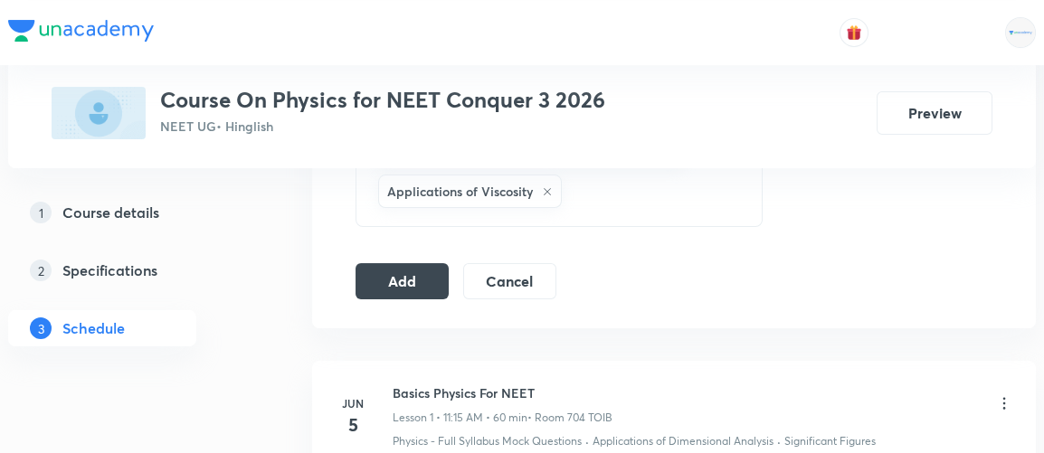
scroll to position [1020, 0]
click at [407, 280] on button "Add" at bounding box center [402, 281] width 93 height 36
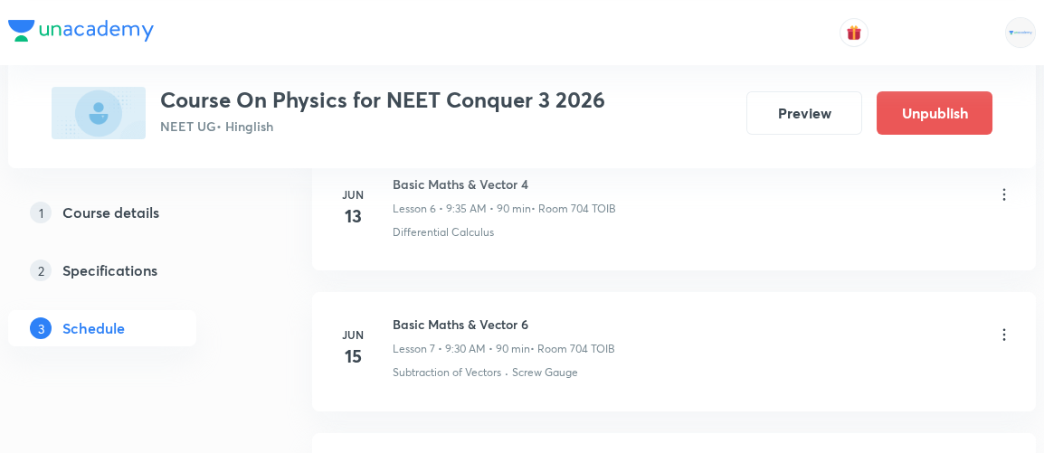
scroll to position [13731, 0]
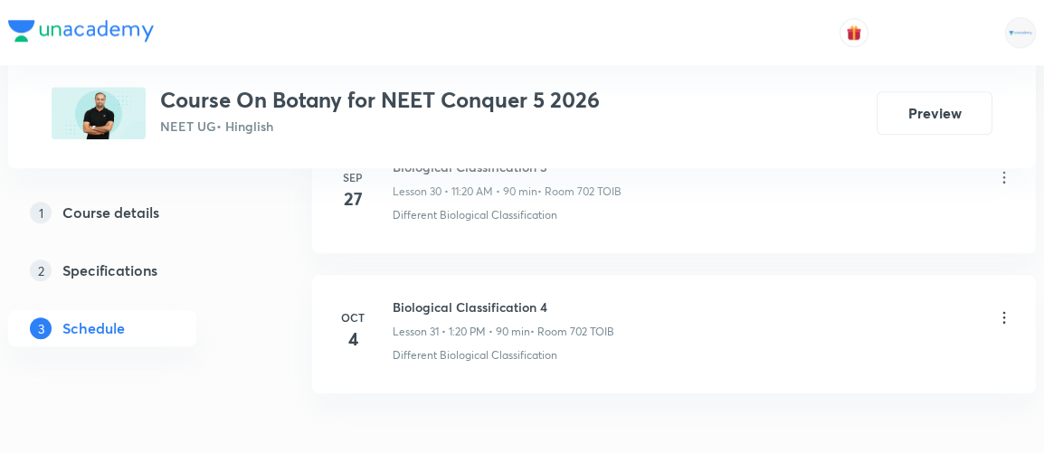
scroll to position [5324, 0]
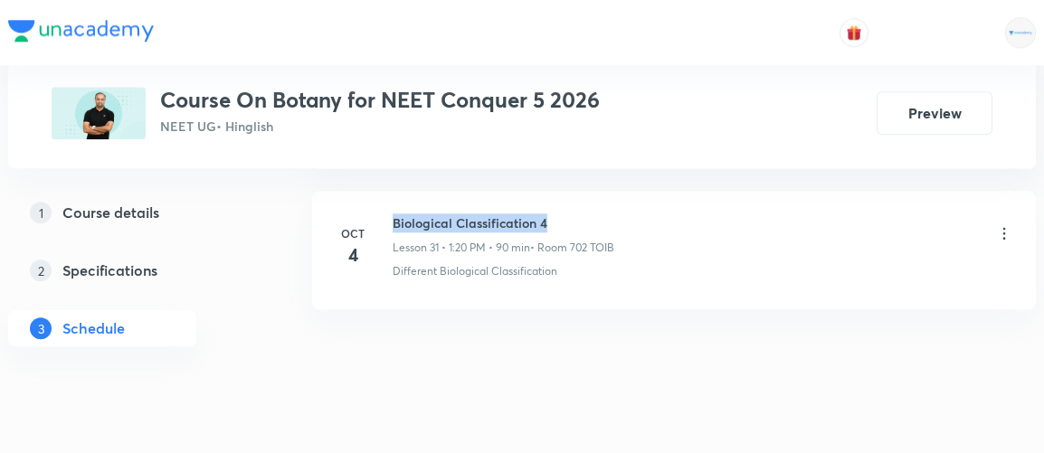
drag, startPoint x: 394, startPoint y: 195, endPoint x: 582, endPoint y: 204, distance: 188.4
click at [582, 214] on h6 "Biological Classification 4" at bounding box center [504, 223] width 222 height 19
copy h6 "Biological Classification 4"
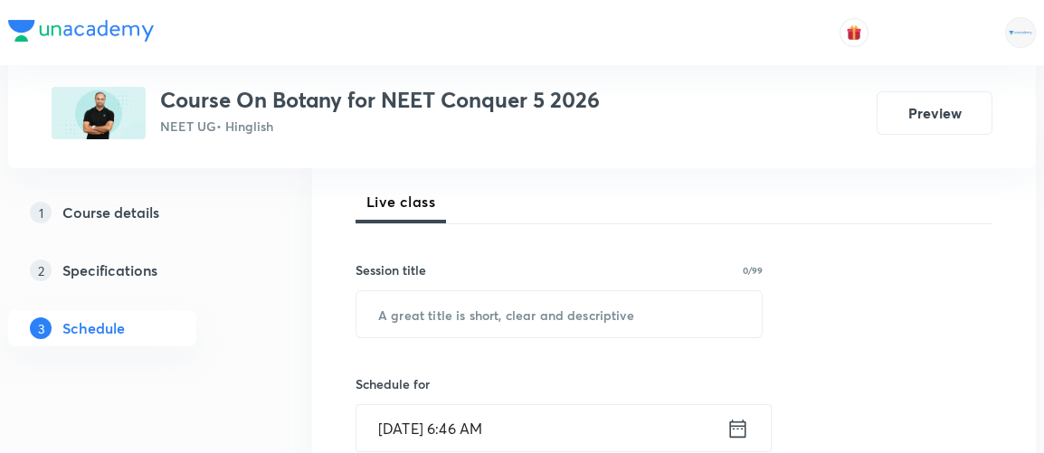
scroll to position [300, 0]
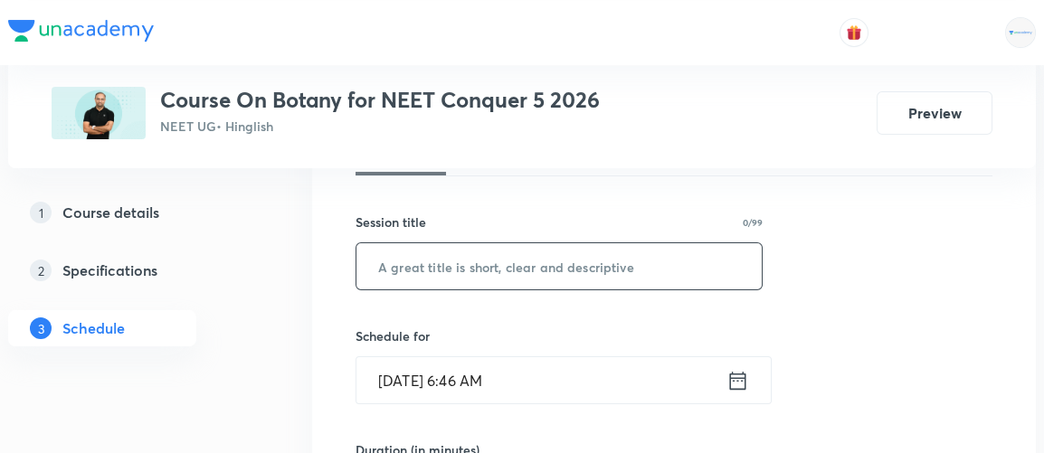
click at [441, 261] on input "text" at bounding box center [559, 266] width 405 height 46
paste input "Biological Classification 4"
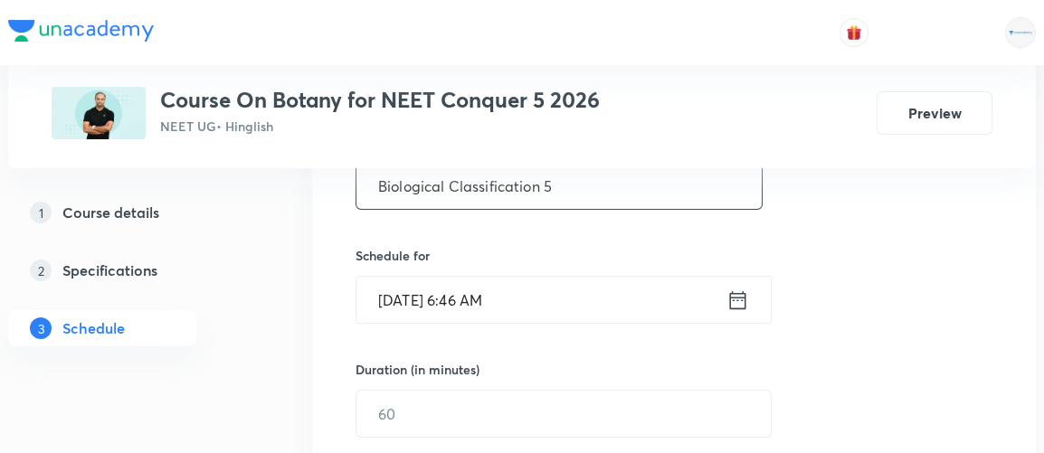
scroll to position [381, 0]
type input "Biological Classification 5"
click at [736, 300] on icon at bounding box center [738, 300] width 23 height 25
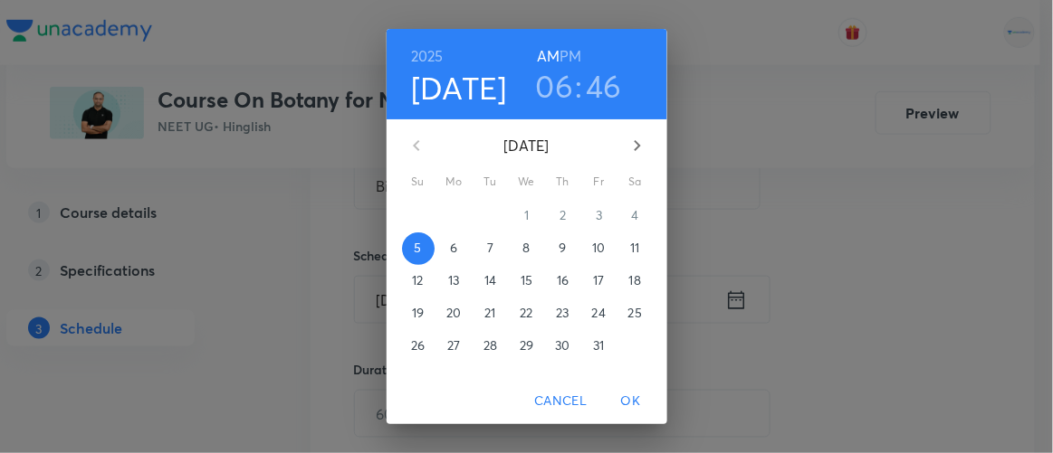
click at [561, 57] on h6 "PM" at bounding box center [570, 55] width 22 height 25
click at [550, 88] on h3 "06" at bounding box center [555, 86] width 38 height 38
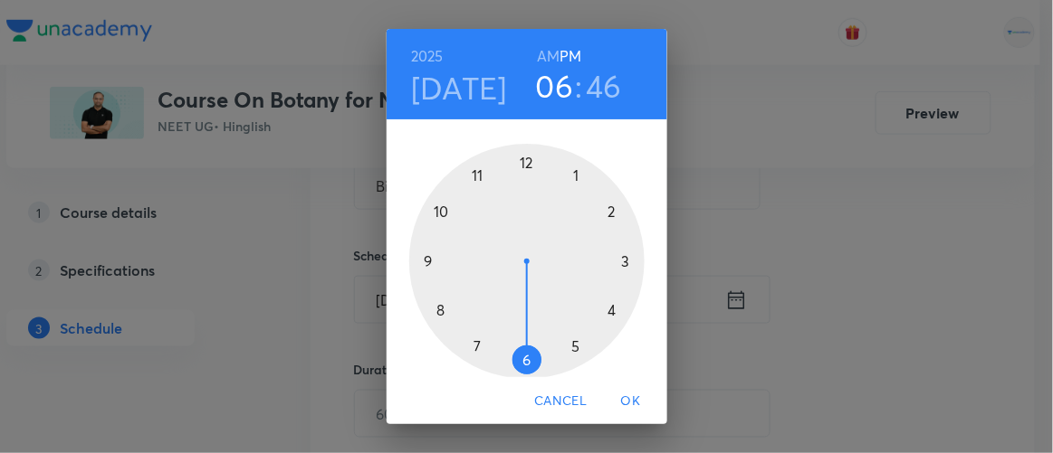
click at [569, 346] on div at bounding box center [526, 261] width 235 height 235
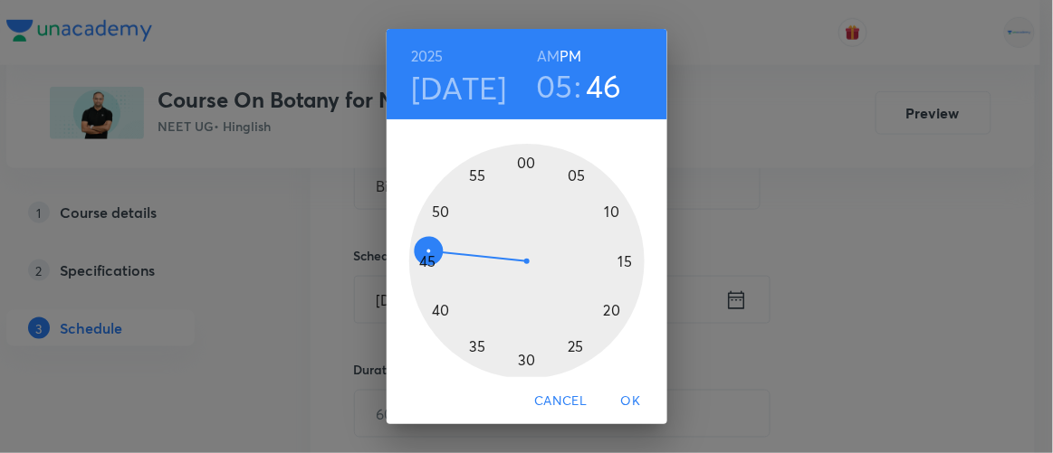
click at [519, 359] on div at bounding box center [526, 261] width 235 height 235
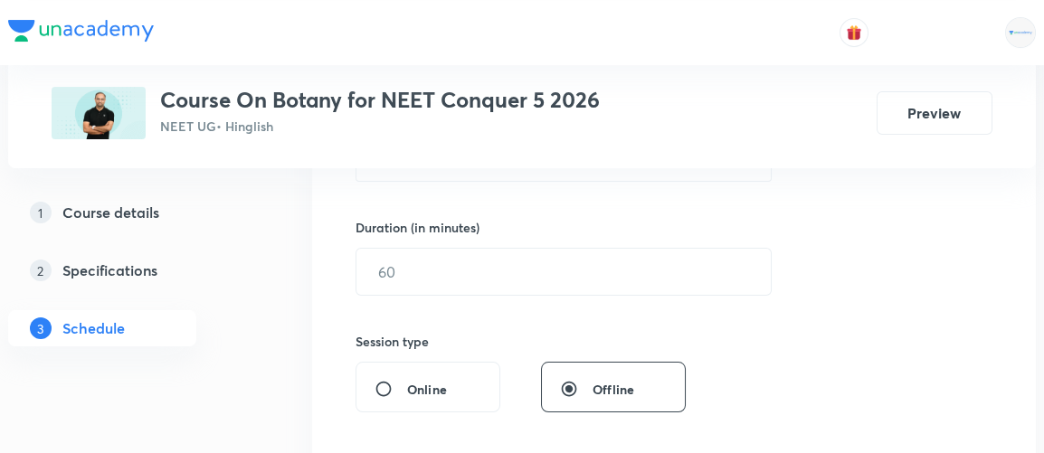
scroll to position [524, 0]
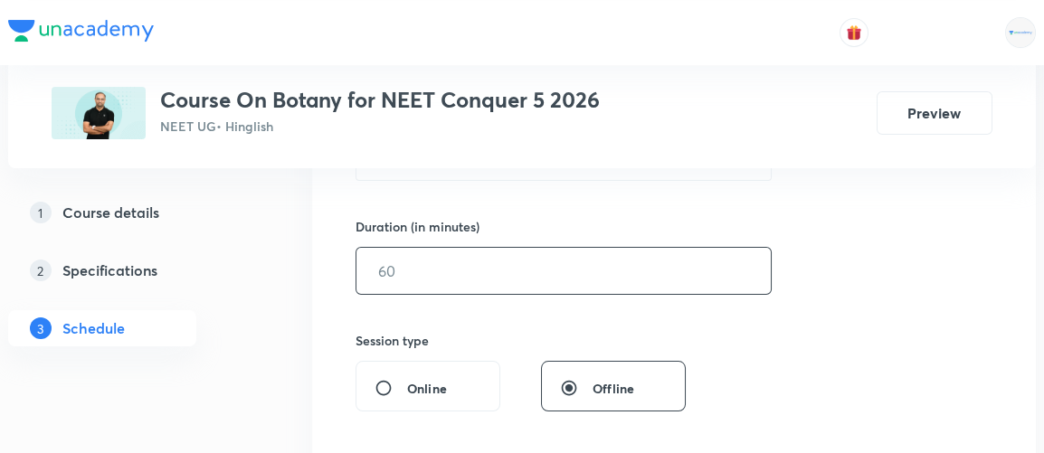
click at [424, 263] on input "text" at bounding box center [564, 271] width 414 height 46
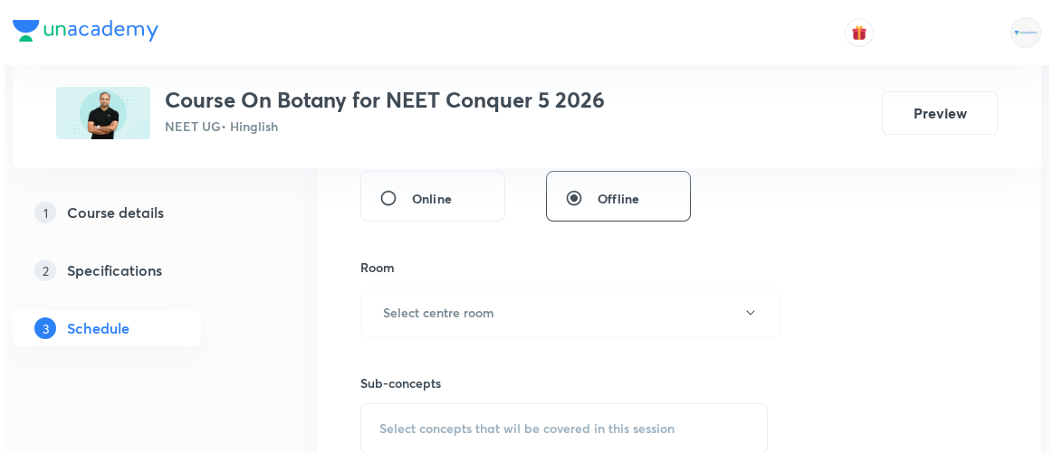
scroll to position [715, 0]
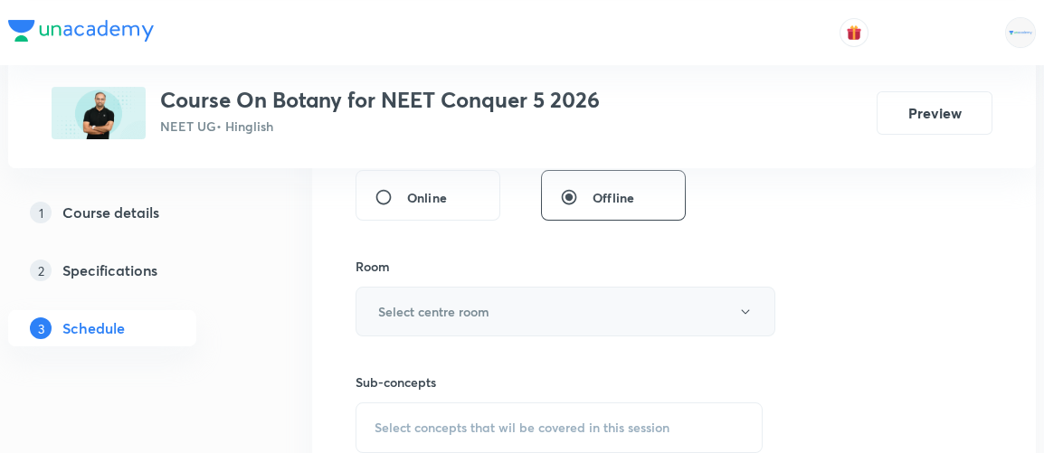
type input "120"
click at [407, 307] on h6 "Select centre room" at bounding box center [433, 311] width 111 height 19
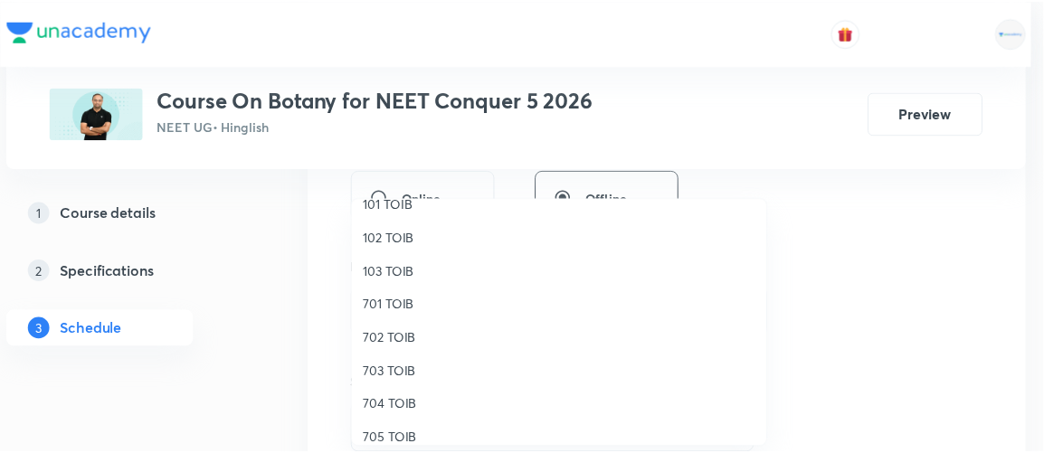
scroll to position [108, 0]
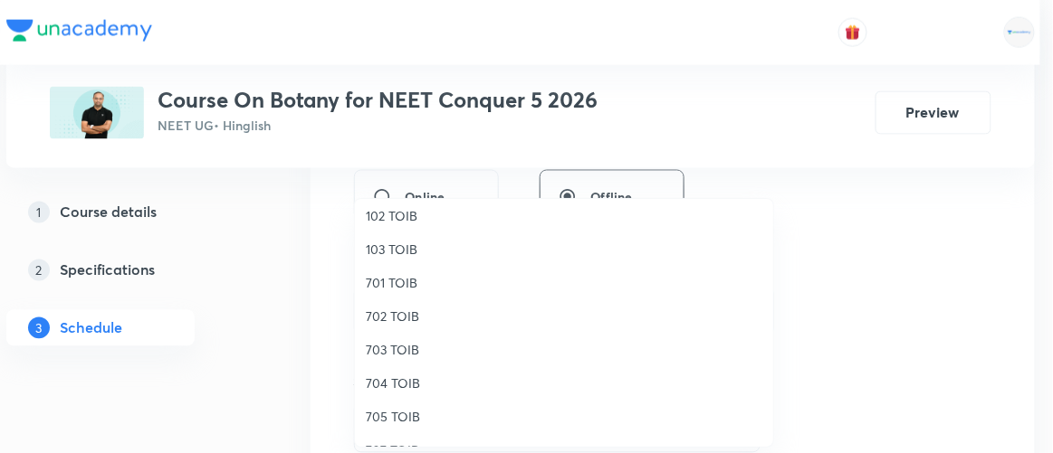
click at [385, 313] on span "702 TOIB" at bounding box center [564, 316] width 396 height 19
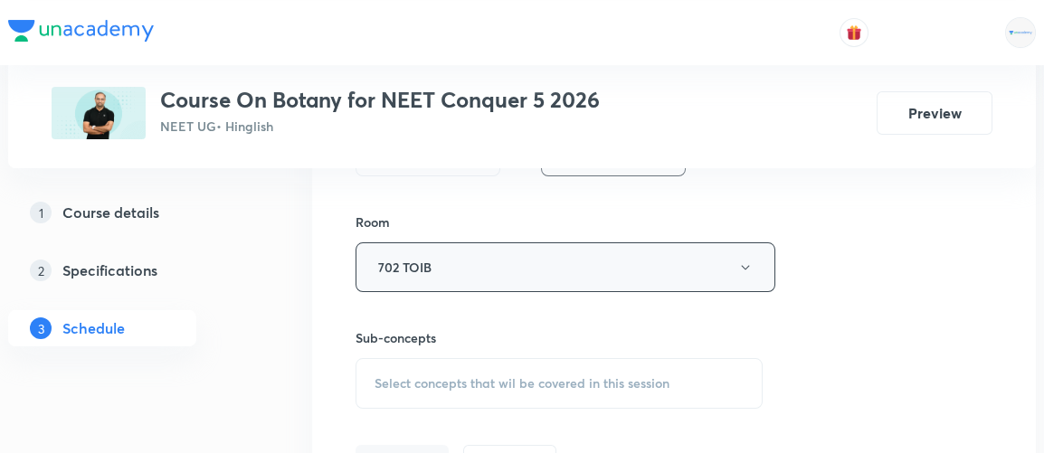
scroll to position [761, 0]
click at [522, 376] on span "Select concepts that wil be covered in this session" at bounding box center [522, 382] width 295 height 14
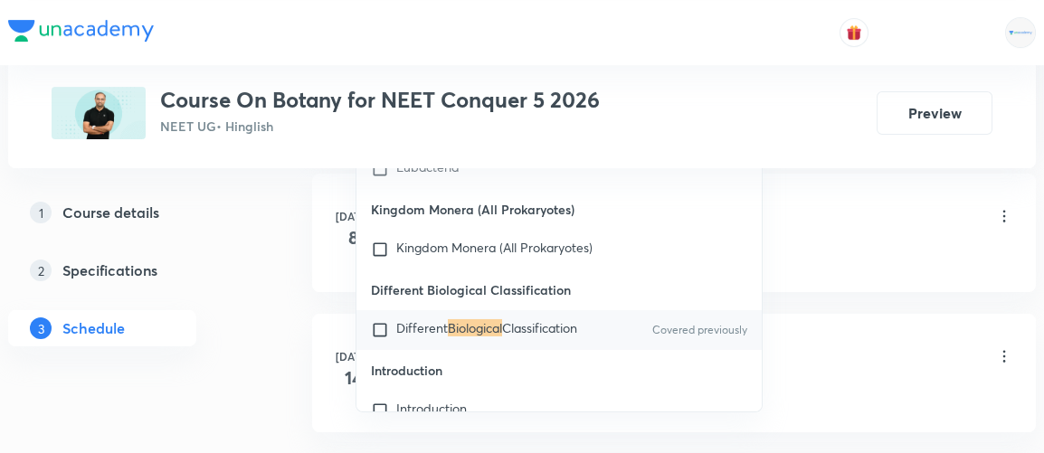
scroll to position [1146, 0]
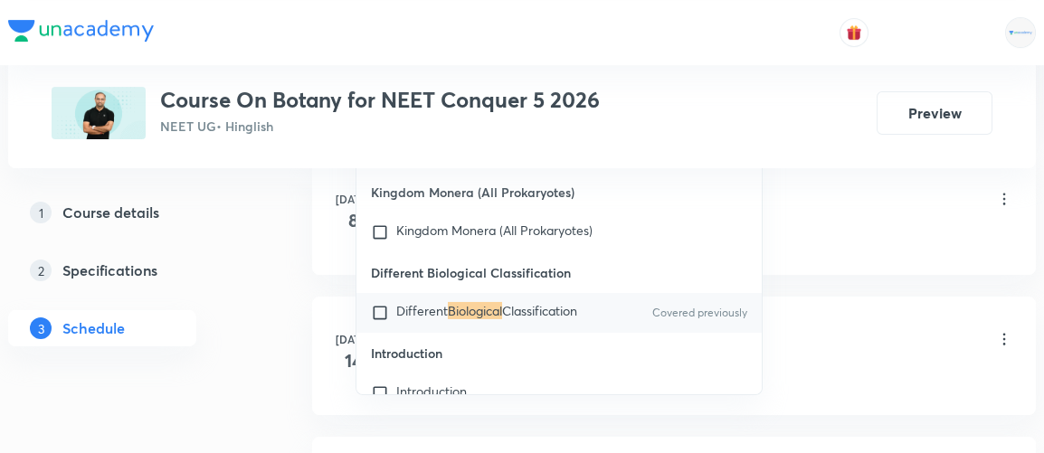
type input "biological"
click at [383, 318] on input "checkbox" at bounding box center [383, 313] width 25 height 18
checkbox input "true"
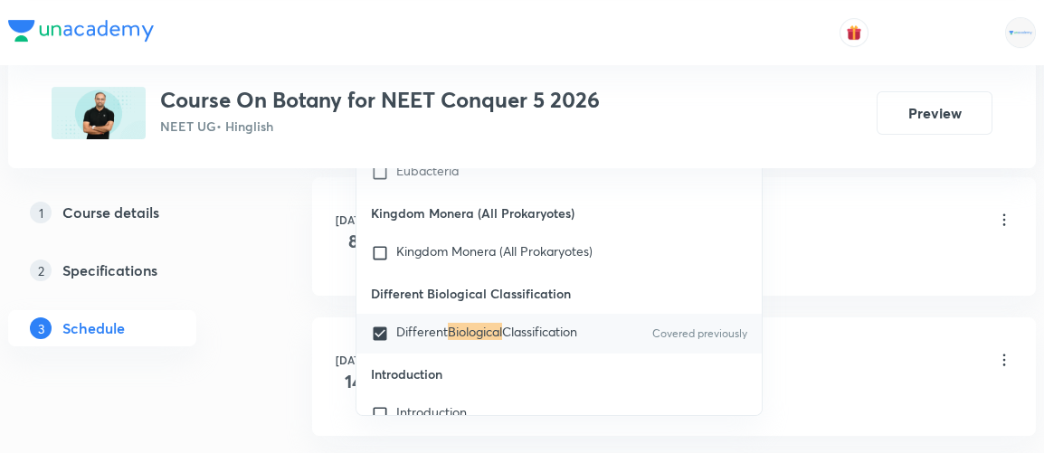
click at [239, 344] on div "1 Course details 2 Specifications 3 Schedule" at bounding box center [131, 282] width 246 height 174
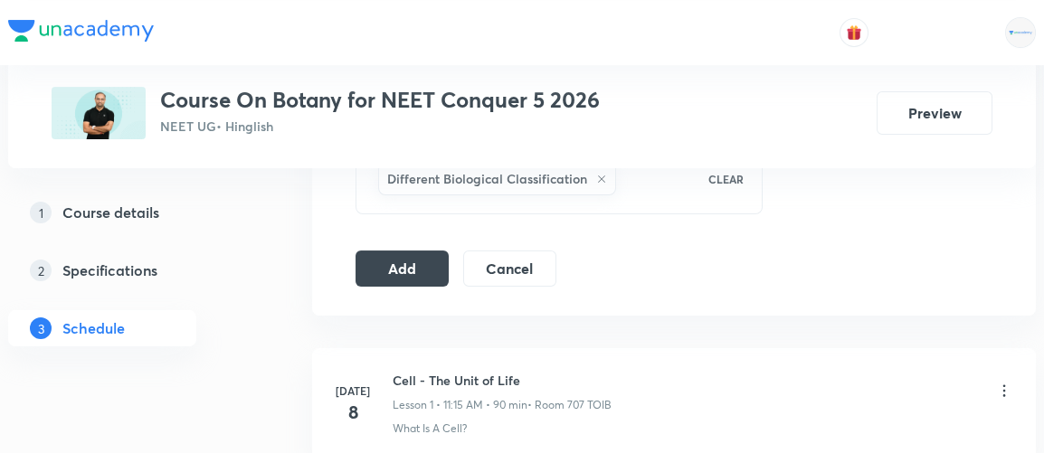
scroll to position [974, 0]
click at [399, 253] on button "Add" at bounding box center [402, 268] width 93 height 36
